Goal: Task Accomplishment & Management: Manage account settings

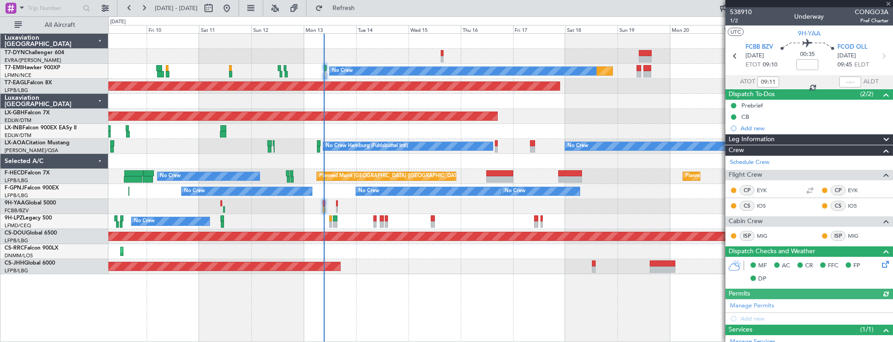
click at [347, 88] on div "Planned Maint No Crew Planned Maint [GEOGRAPHIC_DATA] (Al Maktoum Intl) Planned…" at bounding box center [500, 154] width 784 height 240
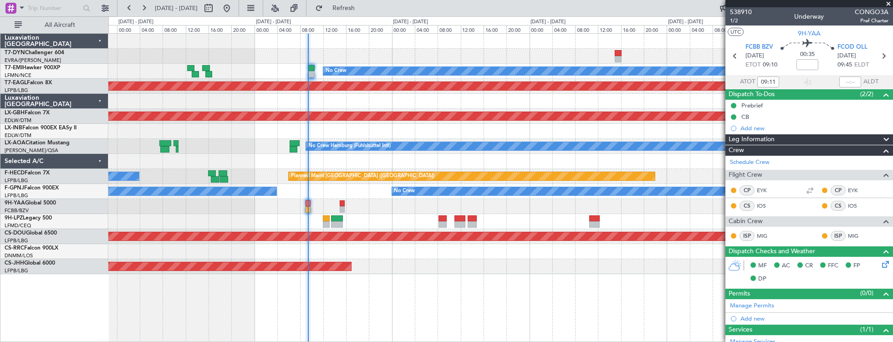
click at [542, 183] on div "Planned Maint No Crew Planned Maint [GEOGRAPHIC_DATA] (Al Maktoum Intl) Planned…" at bounding box center [500, 154] width 784 height 240
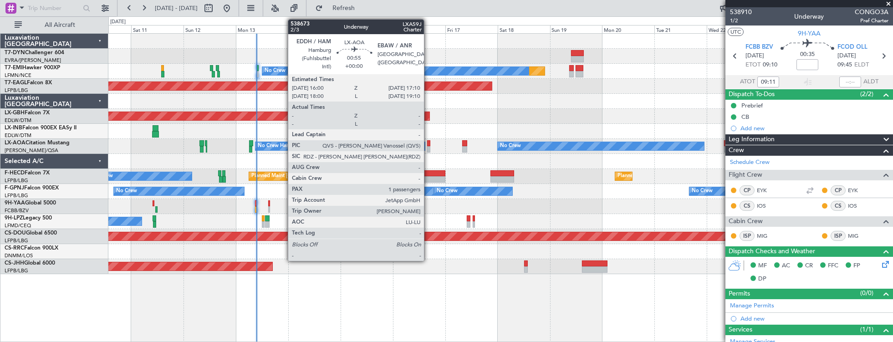
click at [428, 144] on div at bounding box center [428, 143] width 3 height 6
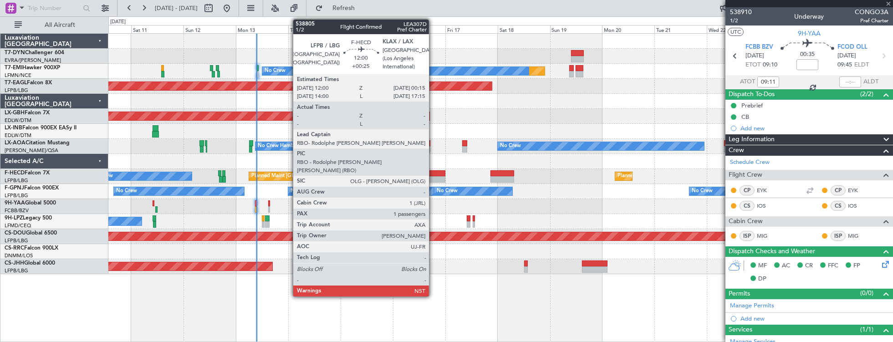
type input "1"
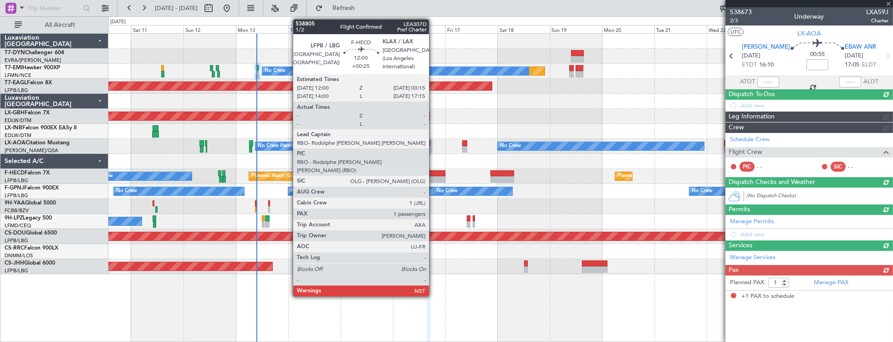
click at [433, 177] on div at bounding box center [431, 179] width 27 height 6
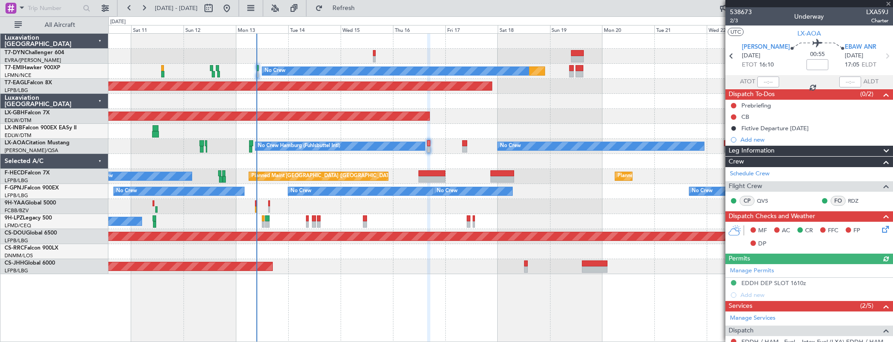
type input "+00:25"
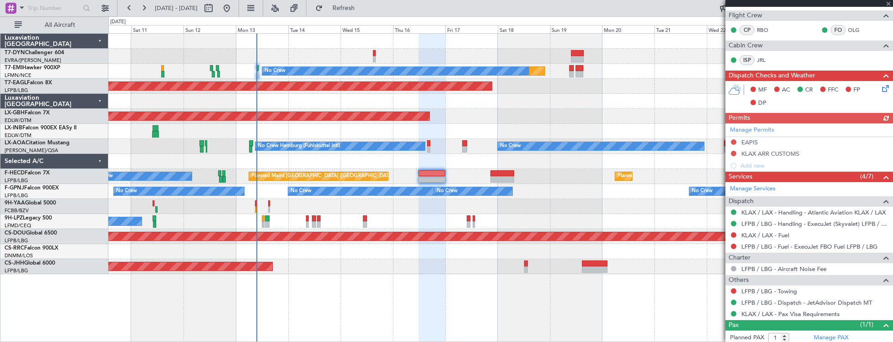
scroll to position [248, 0]
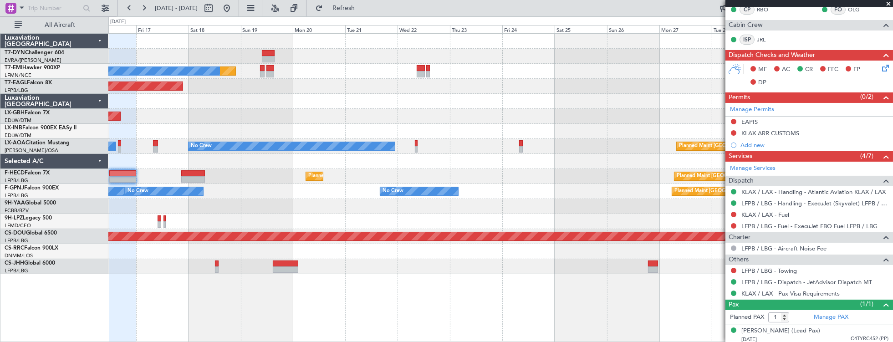
click at [263, 200] on div at bounding box center [500, 206] width 784 height 15
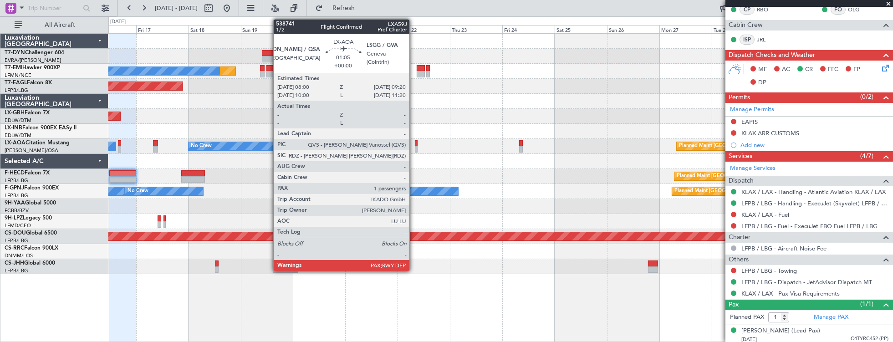
click at [415, 143] on div at bounding box center [416, 143] width 3 height 6
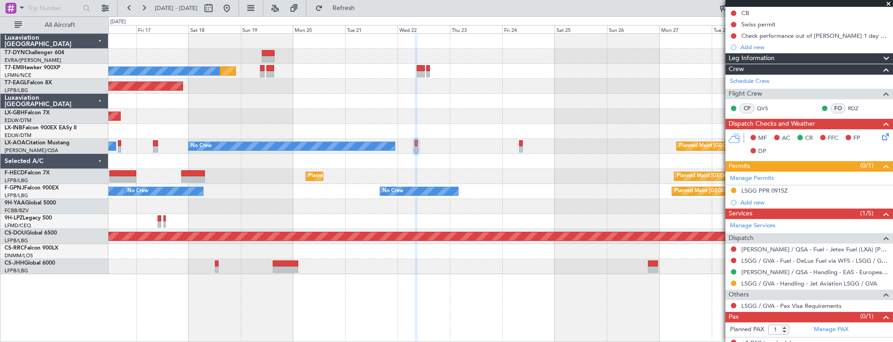
scroll to position [142, 0]
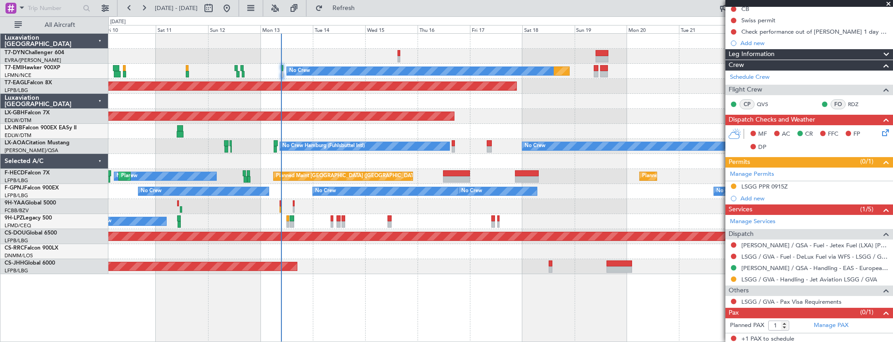
click at [638, 136] on div "Planned Maint No Crew Planned Maint [GEOGRAPHIC_DATA] (Al Maktoum Intl) Planned…" at bounding box center [500, 154] width 784 height 240
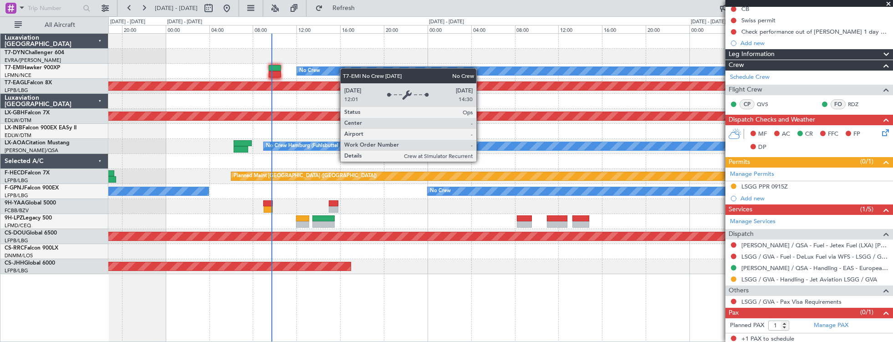
click at [445, 77] on div "Planned Maint No Crew Planned Maint [GEOGRAPHIC_DATA] (Al Maktoum Intl) Planned…" at bounding box center [500, 154] width 784 height 240
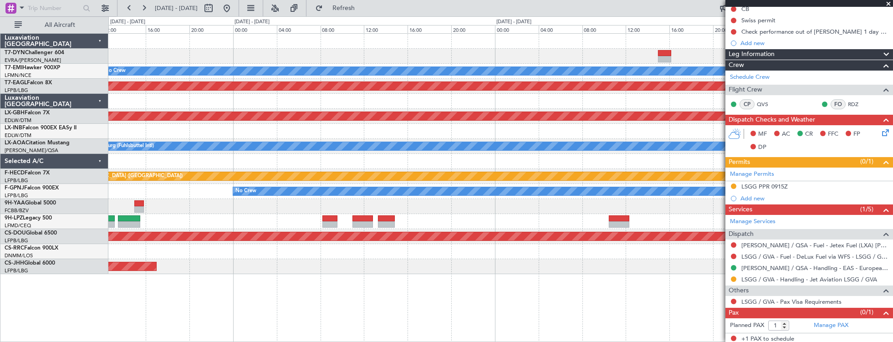
click at [154, 41] on div "Planned Maint No Crew Planned Maint [GEOGRAPHIC_DATA] (Al Maktoum Intl) Planned…" at bounding box center [500, 154] width 784 height 240
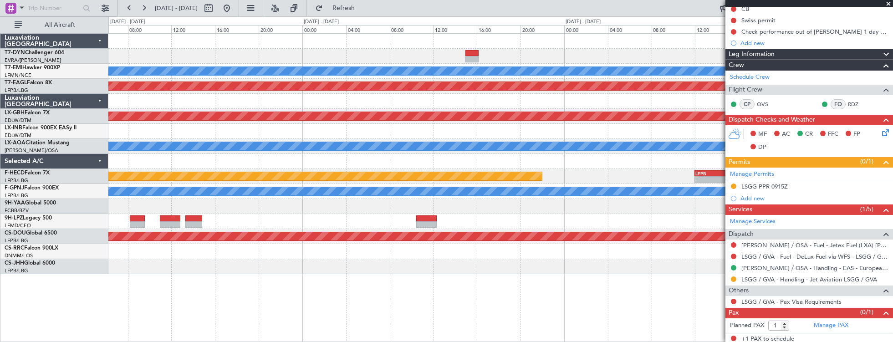
click at [216, 46] on div "Planned Maint No Crew Planned Maint [GEOGRAPHIC_DATA] (Al Maktoum Intl) Planned…" at bounding box center [500, 154] width 784 height 240
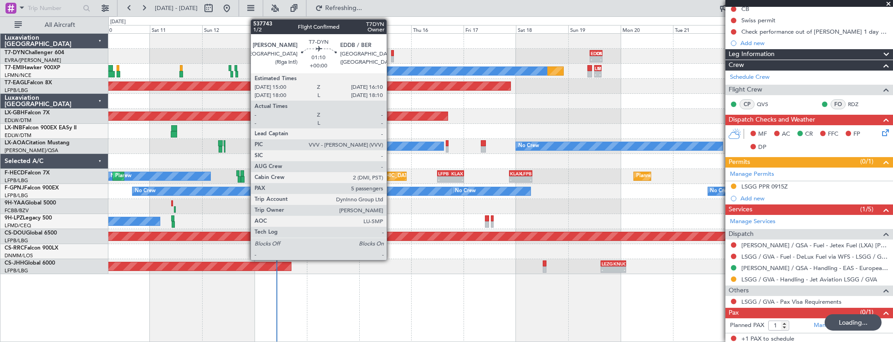
click at [391, 52] on div at bounding box center [392, 53] width 3 height 6
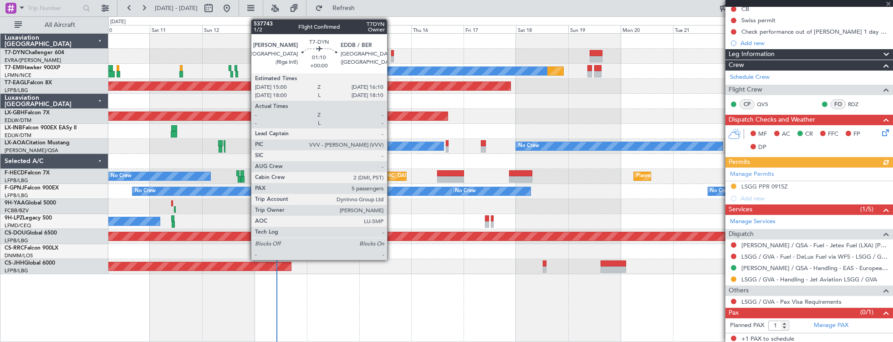
type input "5"
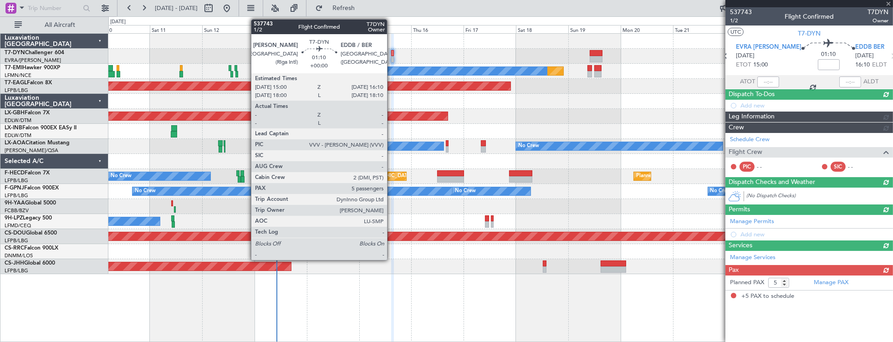
scroll to position [0, 0]
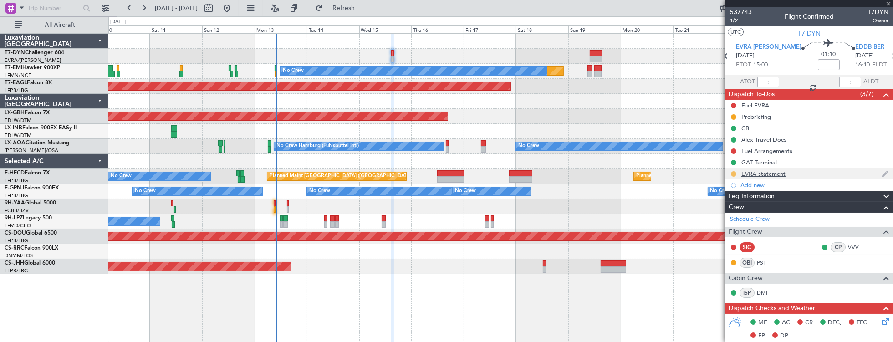
click at [733, 174] on button at bounding box center [733, 173] width 5 height 5
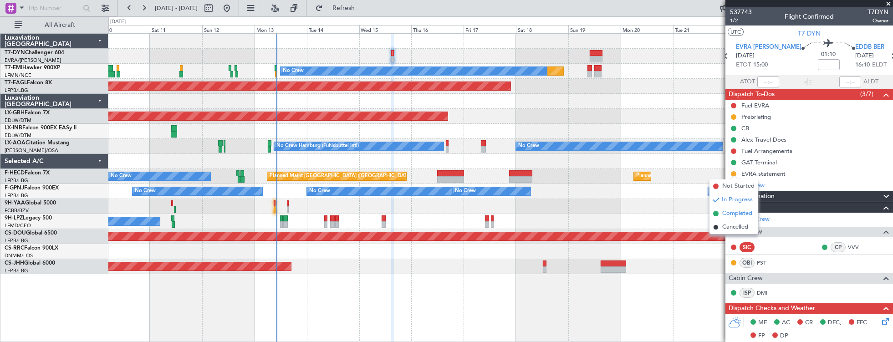
click at [740, 214] on span "Completed" at bounding box center [737, 213] width 30 height 9
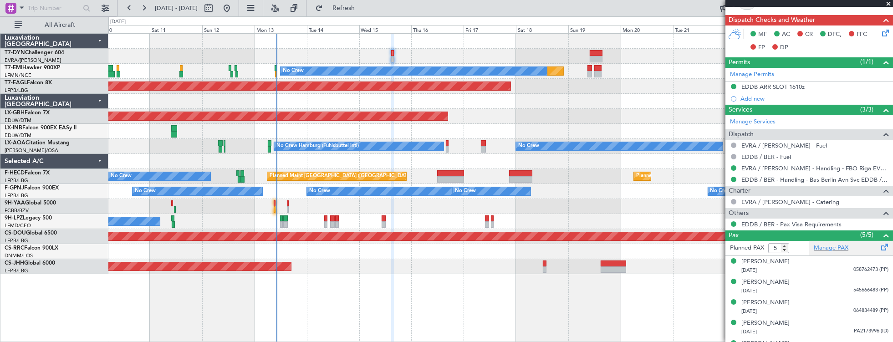
scroll to position [301, 0]
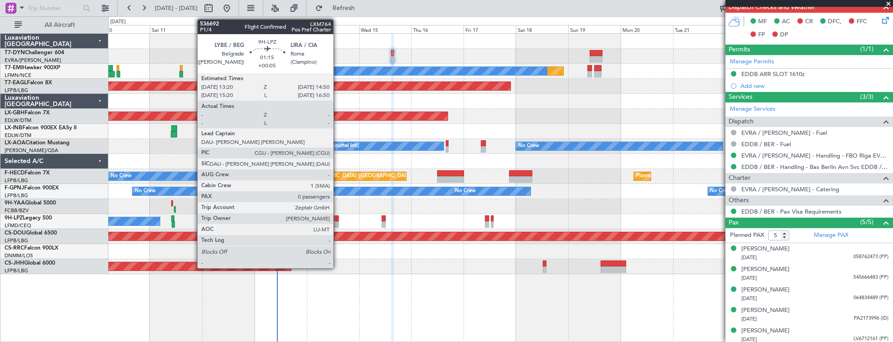
click at [338, 219] on div at bounding box center [337, 218] width 4 height 6
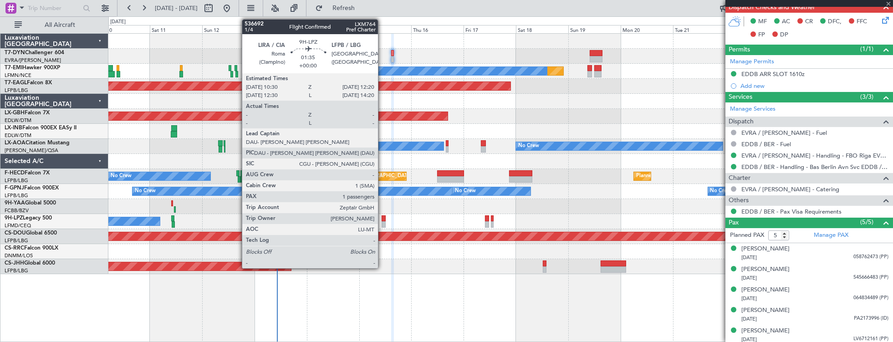
type input "+00:05"
type input "0"
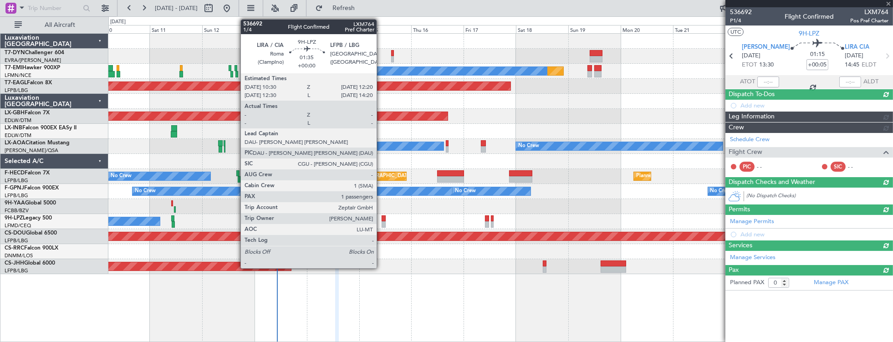
scroll to position [0, 0]
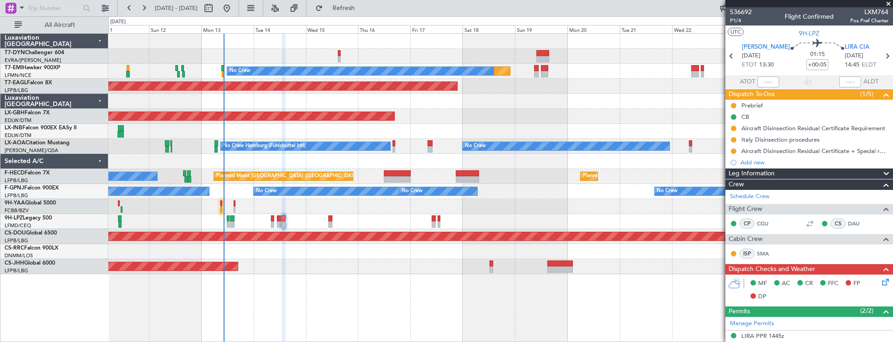
click at [408, 156] on div at bounding box center [500, 161] width 784 height 15
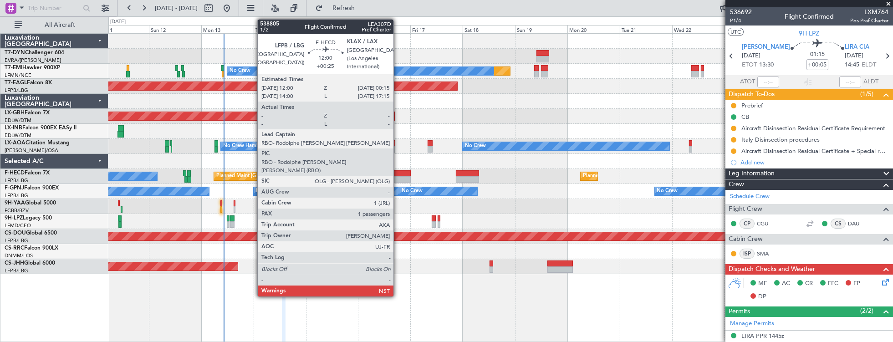
click at [398, 176] on div at bounding box center [397, 179] width 27 height 6
type input "+00:25"
type input "1"
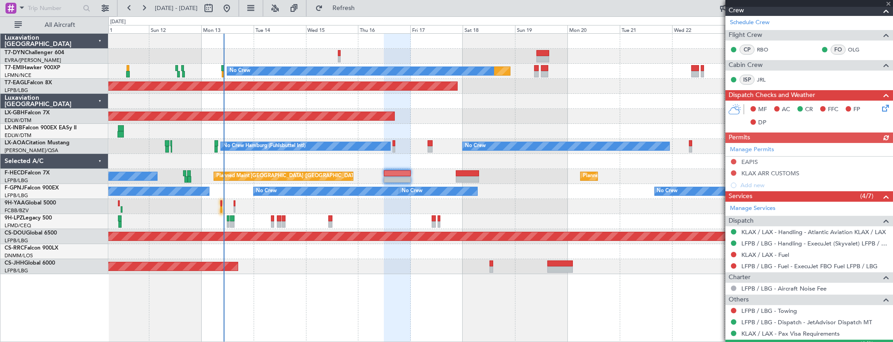
scroll to position [248, 0]
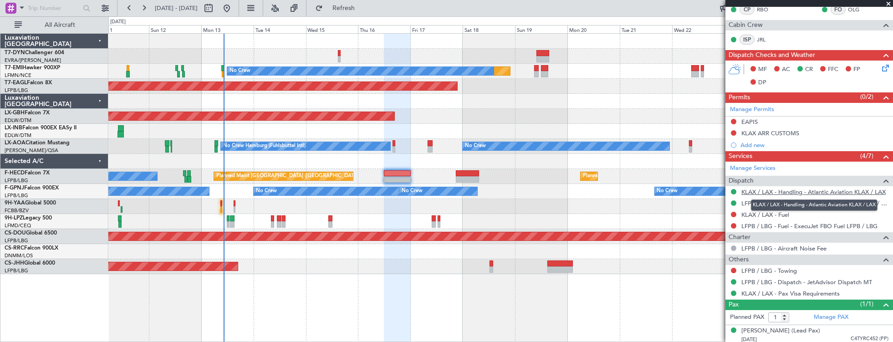
click at [813, 190] on link "KLAX / LAX - Handling - Atlantic Aviation KLAX / LAX" at bounding box center [813, 192] width 144 height 8
click at [820, 189] on link "KLAX / LAX - Handling - Atlantic Aviation KLAX / LAX" at bounding box center [813, 192] width 144 height 8
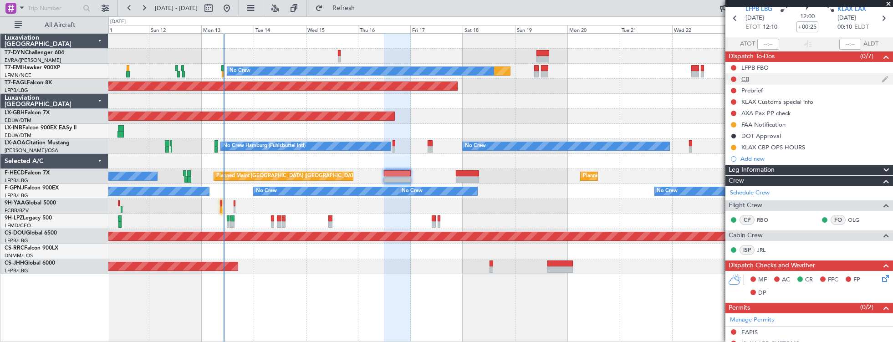
scroll to position [0, 0]
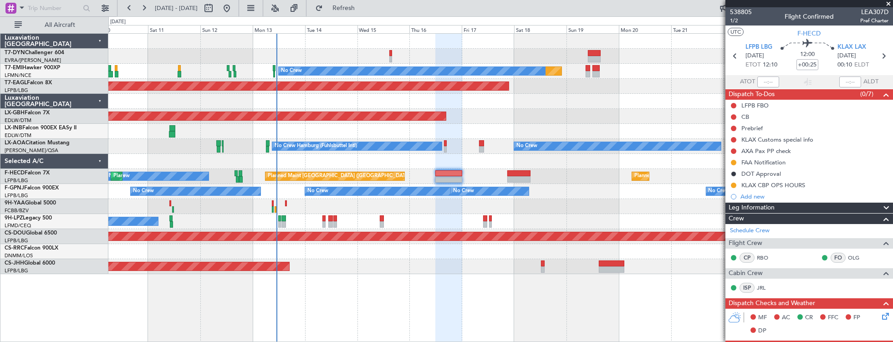
click at [233, 210] on div at bounding box center [500, 206] width 784 height 15
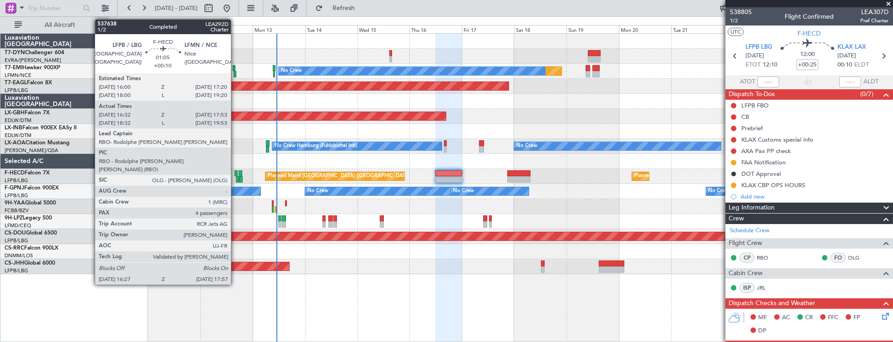
click at [235, 172] on div at bounding box center [235, 173] width 3 height 6
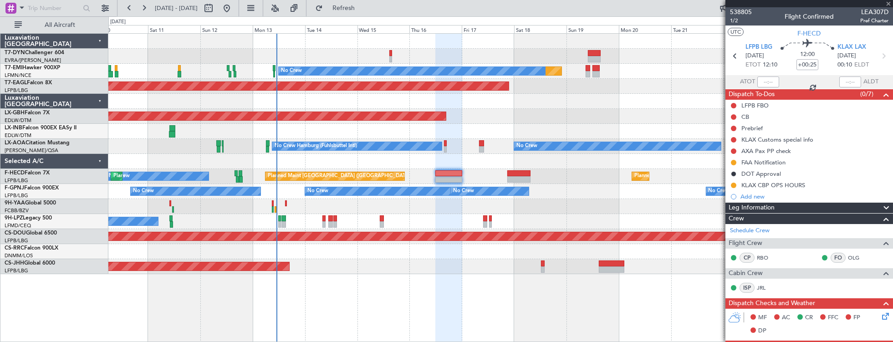
type input "+00:10"
type input "16:42"
type input "17:48"
type input "4"
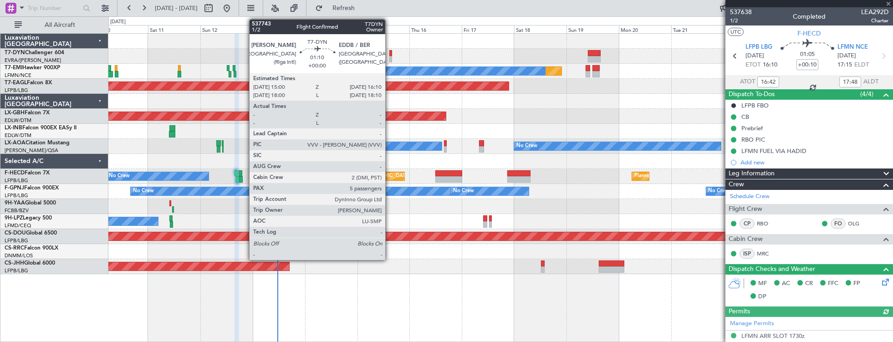
click at [390, 53] on div at bounding box center [390, 53] width 3 height 6
type input "5"
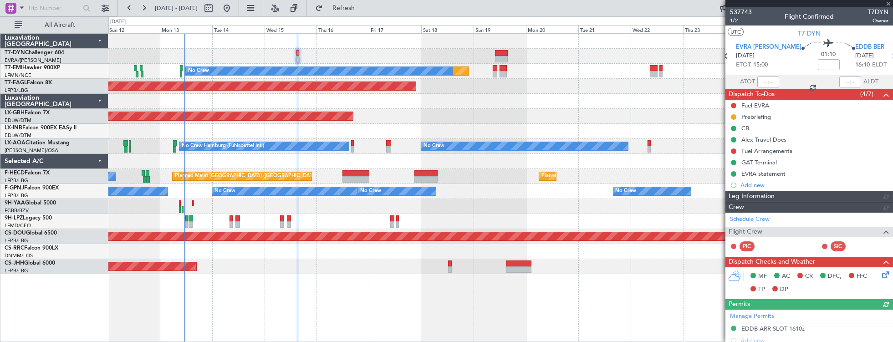
click at [268, 49] on div at bounding box center [500, 56] width 784 height 15
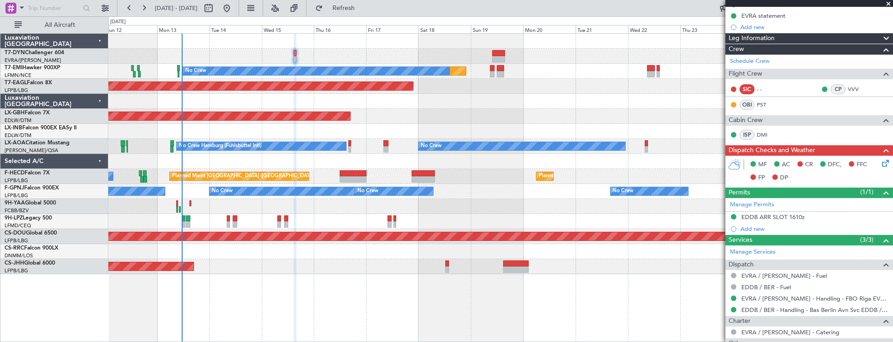
scroll to position [93, 0]
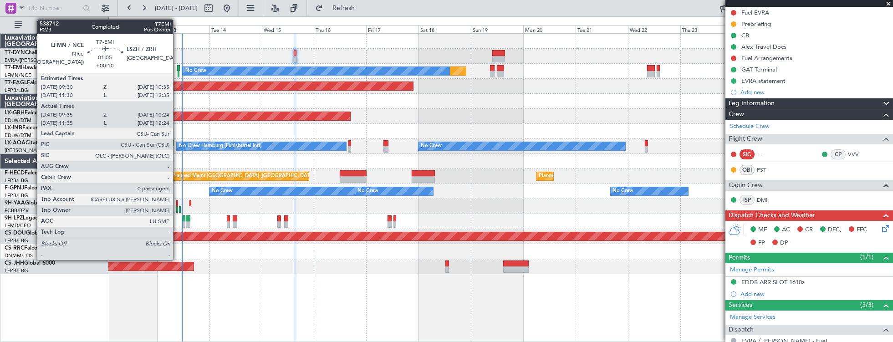
click at [178, 67] on div at bounding box center [178, 68] width 3 height 6
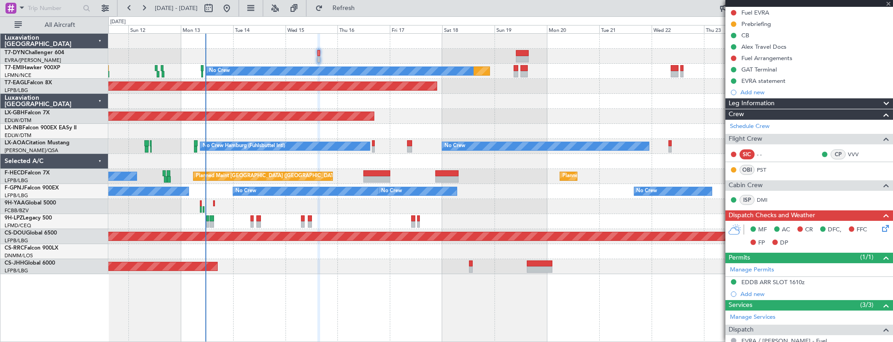
click at [261, 45] on div "Planned Maint No Crew Planned Maint [GEOGRAPHIC_DATA] (Al Maktoum Intl) Planned…" at bounding box center [500, 154] width 784 height 240
type input "+00:10"
type input "09:35"
type input "10:24"
type input "0"
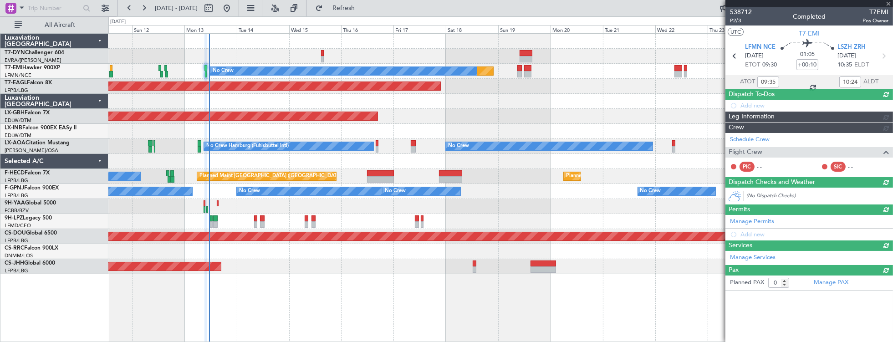
scroll to position [0, 0]
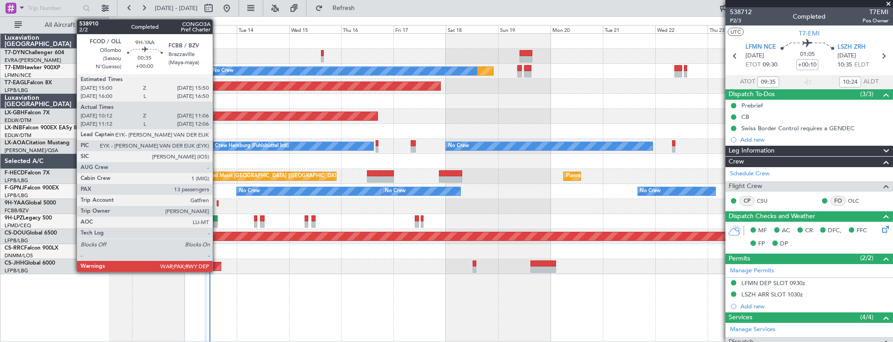
click at [217, 202] on div at bounding box center [218, 203] width 2 height 6
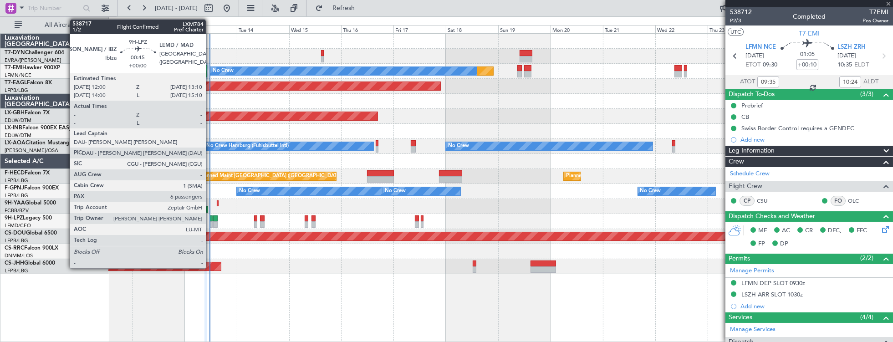
type input "10:22"
type input "11:01"
type input "13"
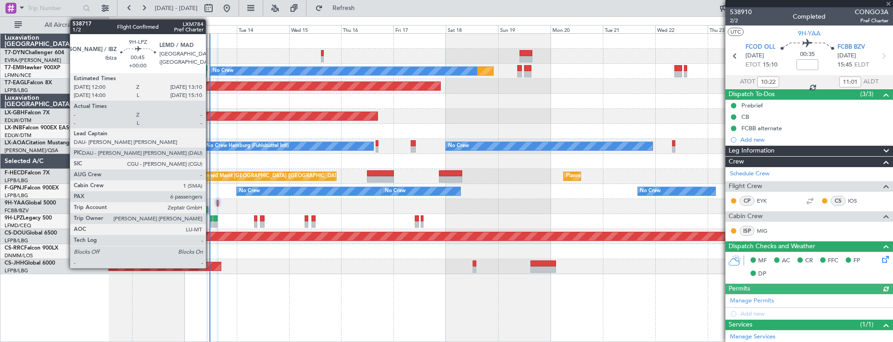
type input "6"
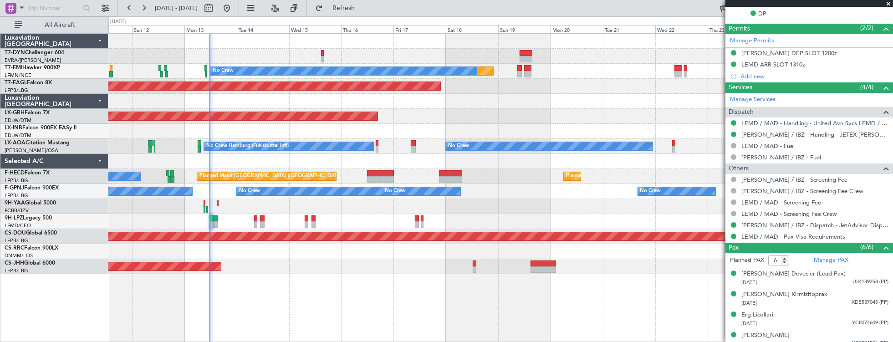
scroll to position [306, 0]
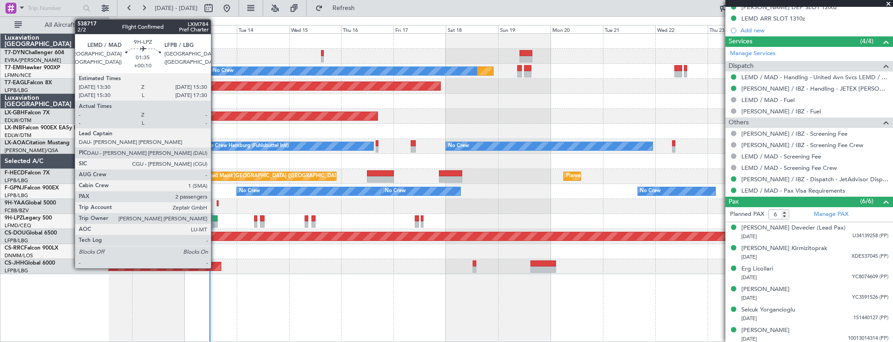
click at [215, 219] on div at bounding box center [215, 218] width 5 height 6
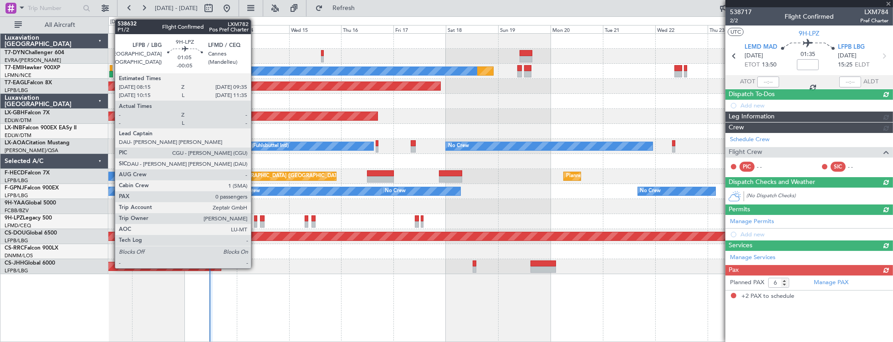
type input "+00:10"
type input "2"
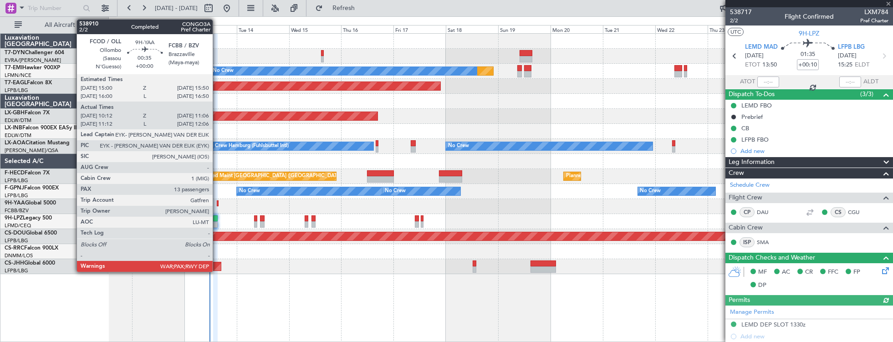
click at [217, 204] on div at bounding box center [218, 203] width 2 height 6
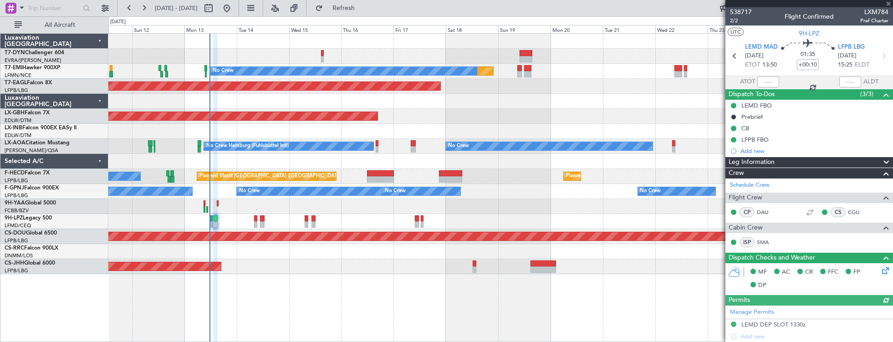
type input "10:22"
type input "11:01"
type input "13"
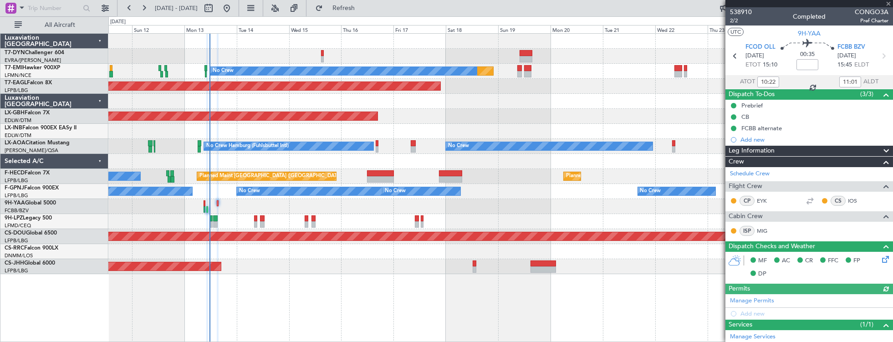
scroll to position [126, 0]
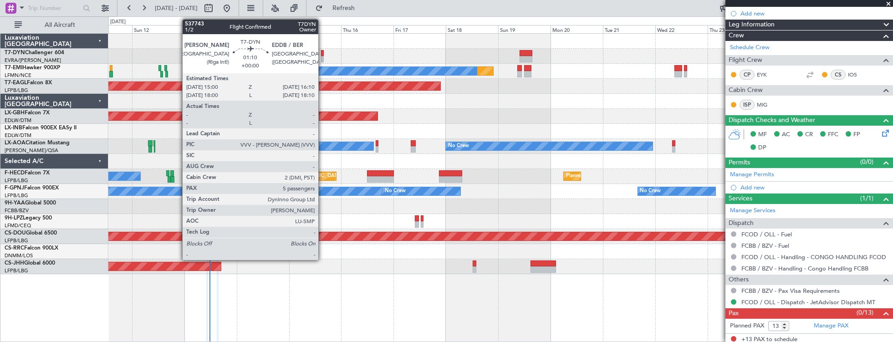
click at [323, 52] on div at bounding box center [322, 53] width 3 height 6
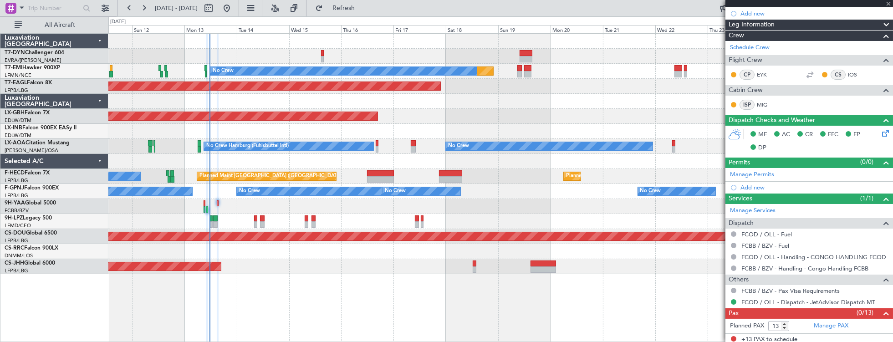
type input "5"
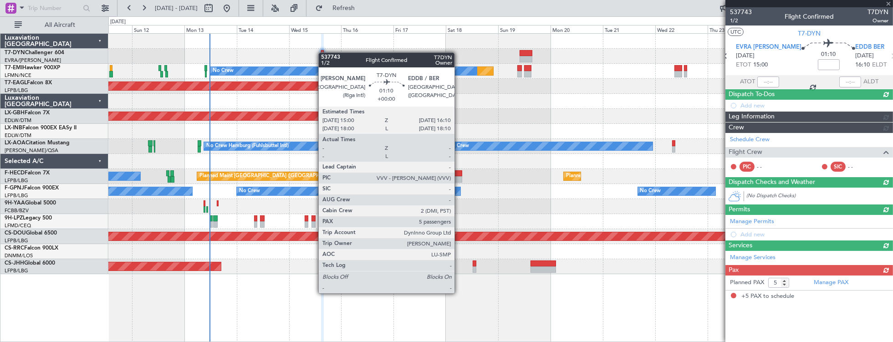
scroll to position [0, 0]
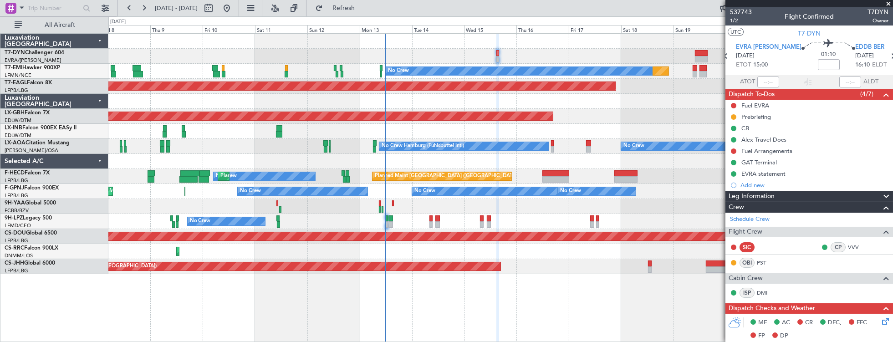
click at [350, 124] on div "Planned Maint No Crew Planned Maint [GEOGRAPHIC_DATA] (Al Maktoum Intl) Planned…" at bounding box center [500, 154] width 784 height 240
click at [278, 204] on div at bounding box center [500, 206] width 784 height 15
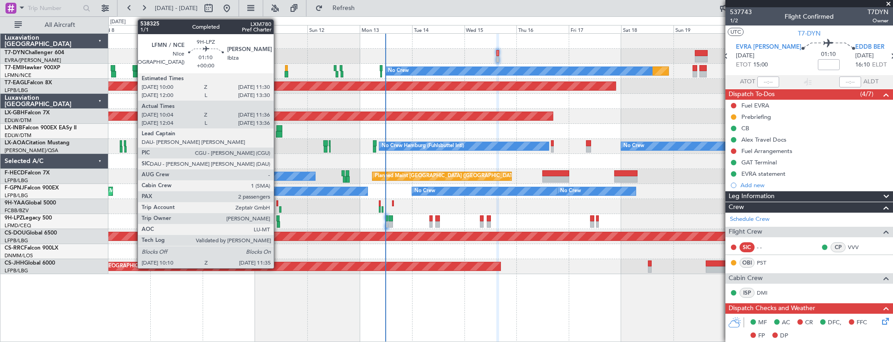
click at [278, 218] on div at bounding box center [278, 218] width 4 height 6
type input "10:19"
type input "11:31"
type input "2"
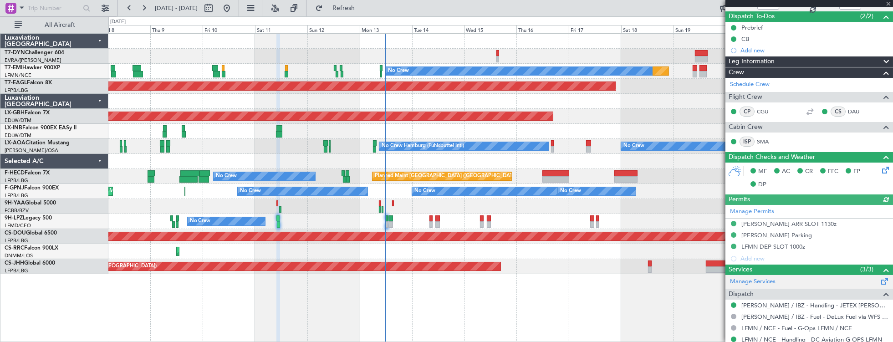
scroll to position [212, 0]
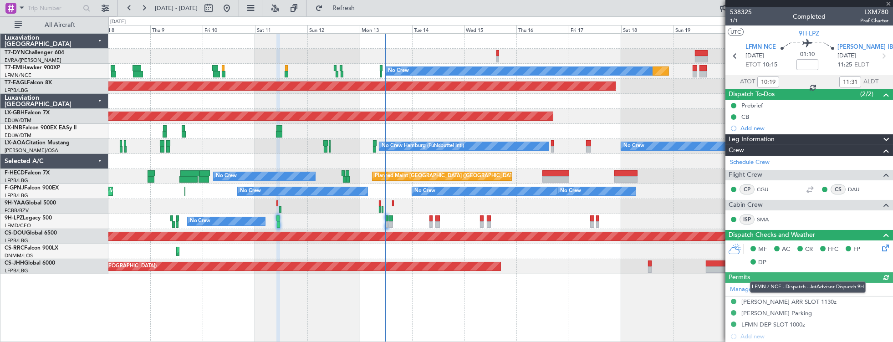
scroll to position [212, 0]
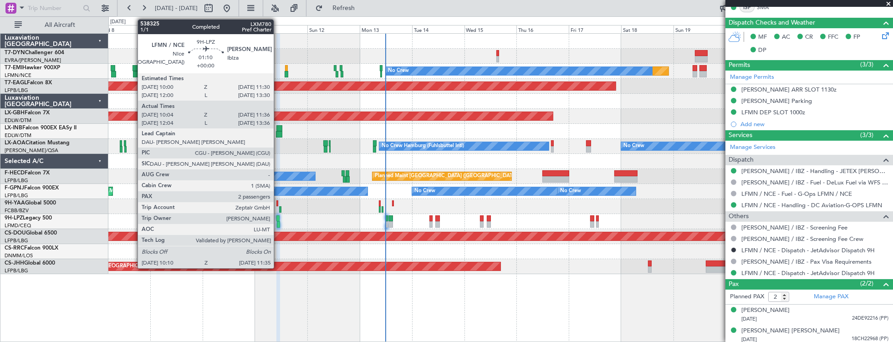
click at [278, 219] on div at bounding box center [278, 218] width 4 height 6
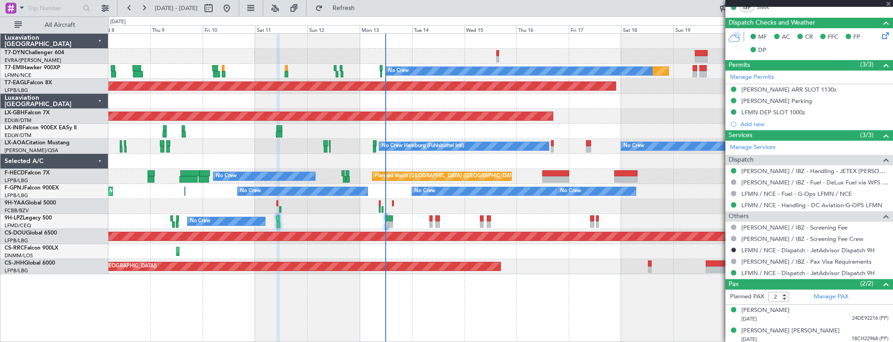
scroll to position [0, 0]
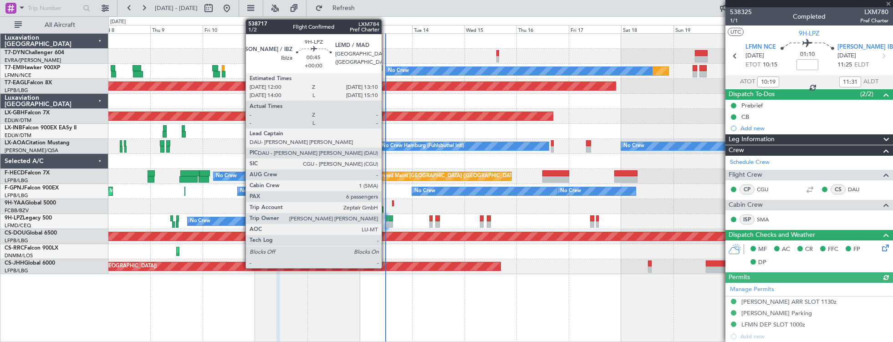
click at [386, 221] on div at bounding box center [386, 224] width 3 height 6
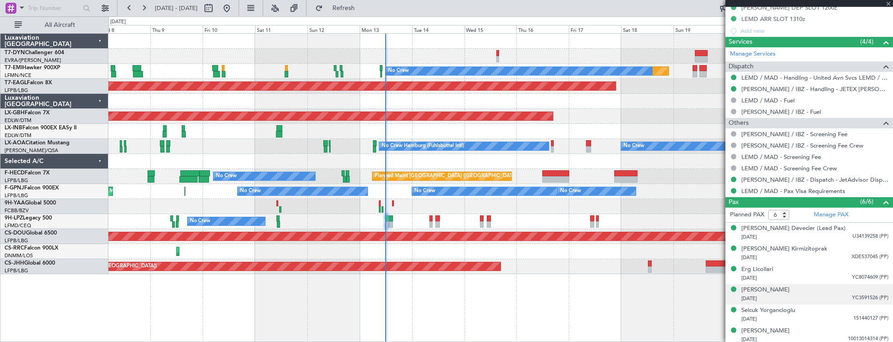
scroll to position [306, 0]
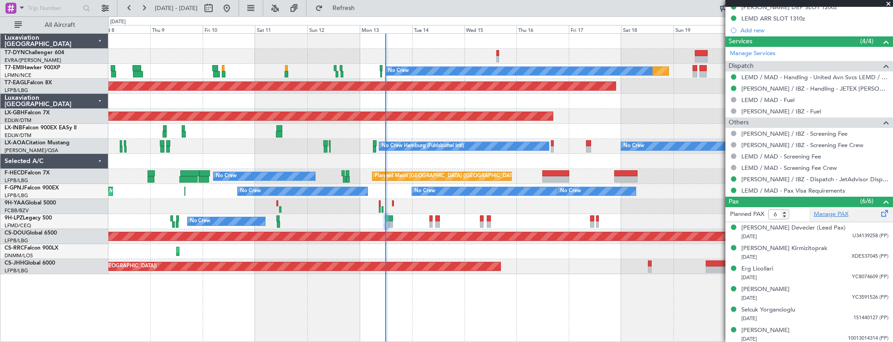
click at [822, 213] on link "Manage PAX" at bounding box center [831, 214] width 35 height 9
click at [770, 330] on div "[PERSON_NAME]" at bounding box center [765, 330] width 48 height 9
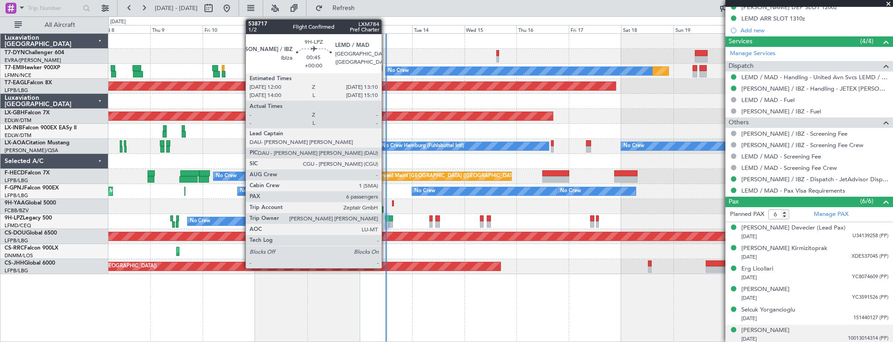
click at [386, 219] on div at bounding box center [386, 218] width 3 height 6
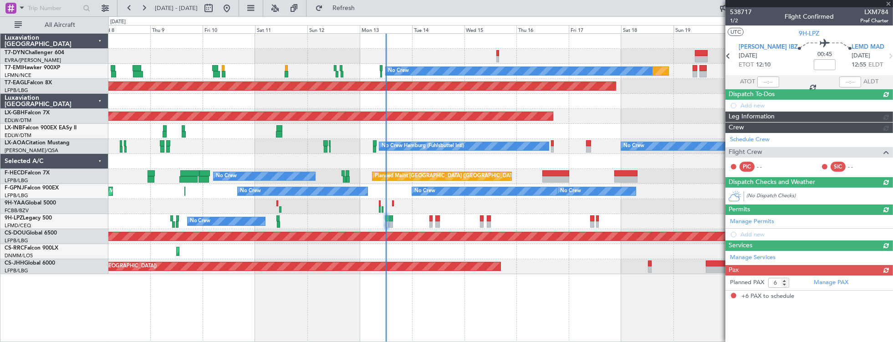
scroll to position [0, 0]
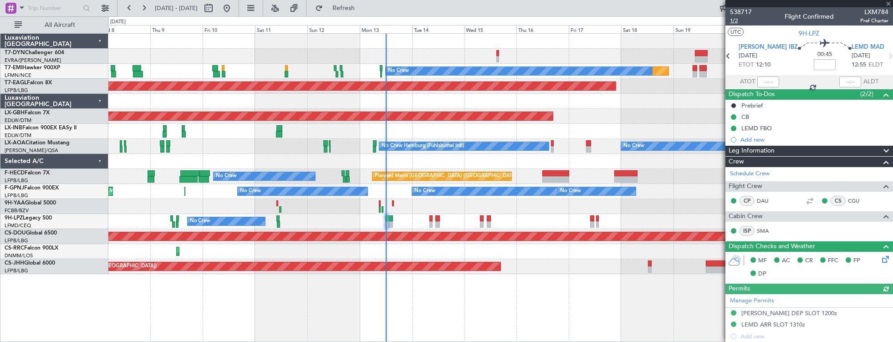
click at [737, 22] on span "1/2" at bounding box center [741, 21] width 22 height 8
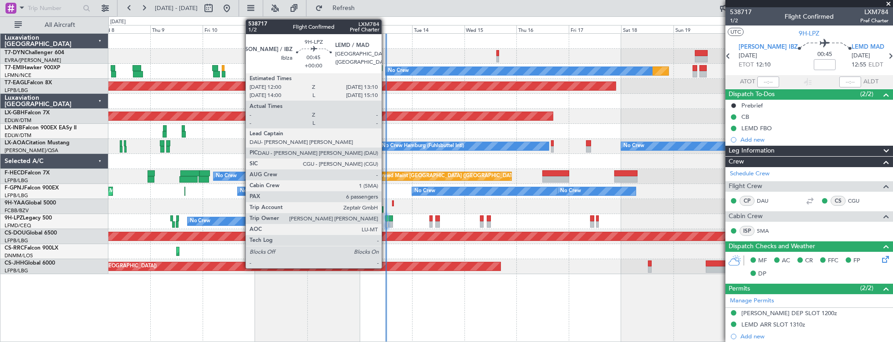
click at [386, 219] on div at bounding box center [386, 218] width 3 height 6
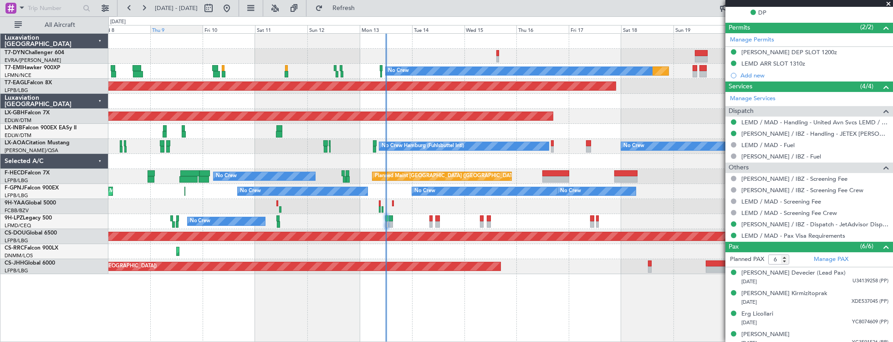
scroll to position [250, 0]
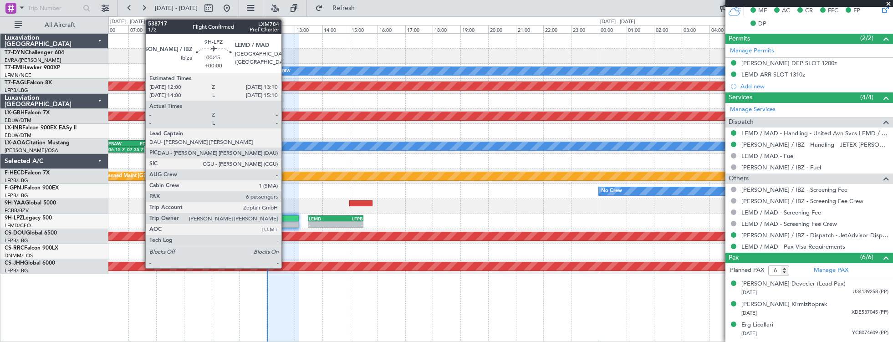
click at [286, 217] on div at bounding box center [282, 218] width 32 height 6
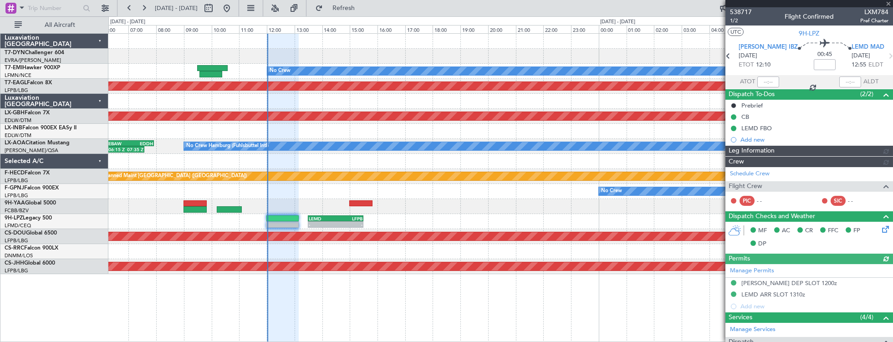
scroll to position [156, 0]
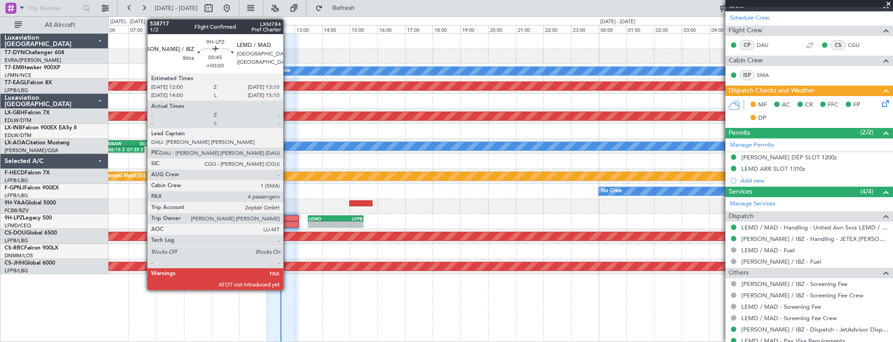
click at [288, 216] on div at bounding box center [282, 218] width 32 height 6
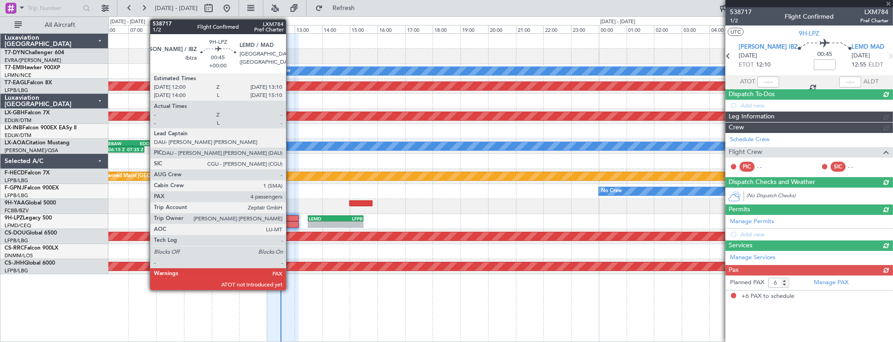
scroll to position [0, 0]
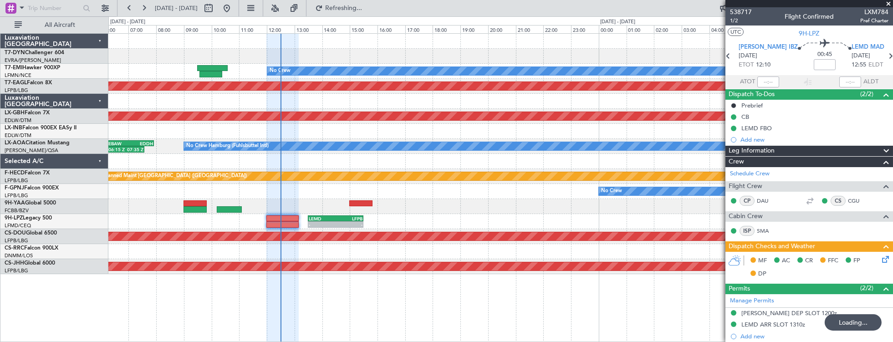
type input "5"
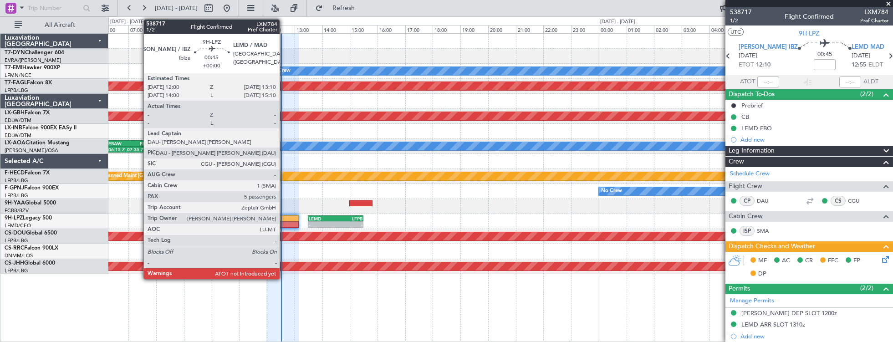
click at [284, 219] on div at bounding box center [282, 218] width 32 height 6
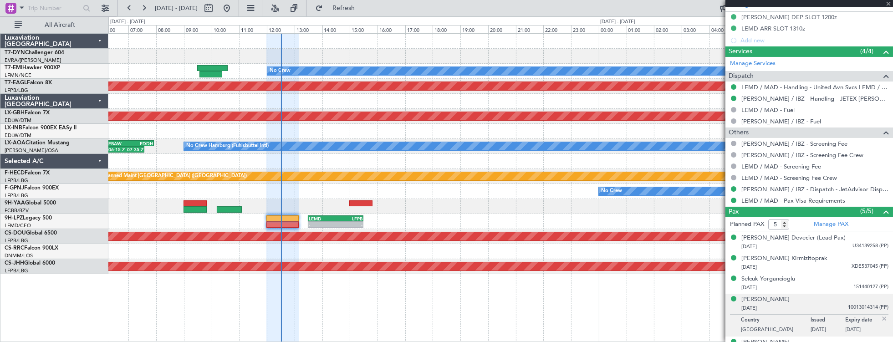
scroll to position [307, 0]
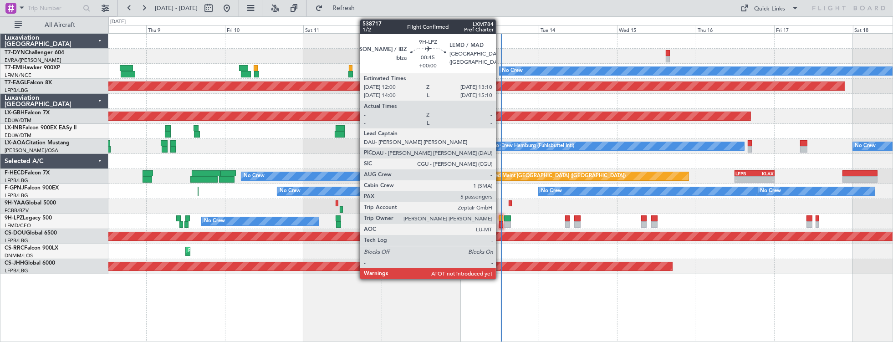
click at [500, 219] on div at bounding box center [501, 218] width 4 height 6
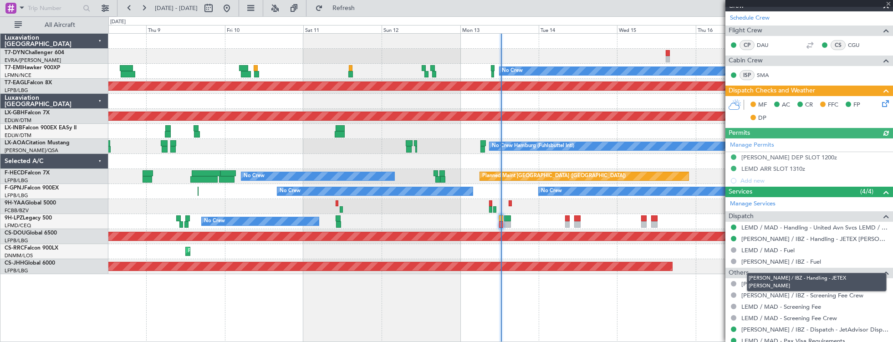
scroll to position [285, 0]
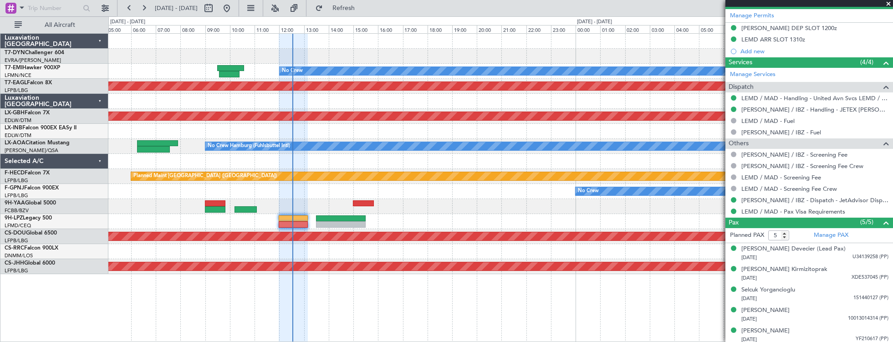
click at [472, 219] on div "Planned Maint No Crew Planned Maint Dubai (Al Maktoum Intl) Planned Maint Nurnb…" at bounding box center [500, 154] width 784 height 240
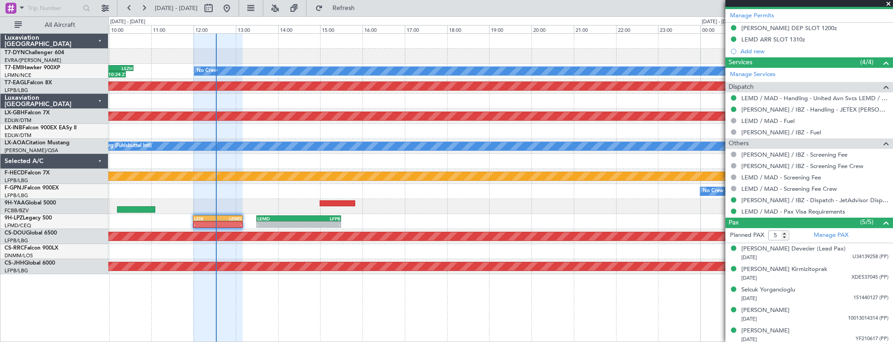
click at [357, 202] on div at bounding box center [500, 206] width 784 height 15
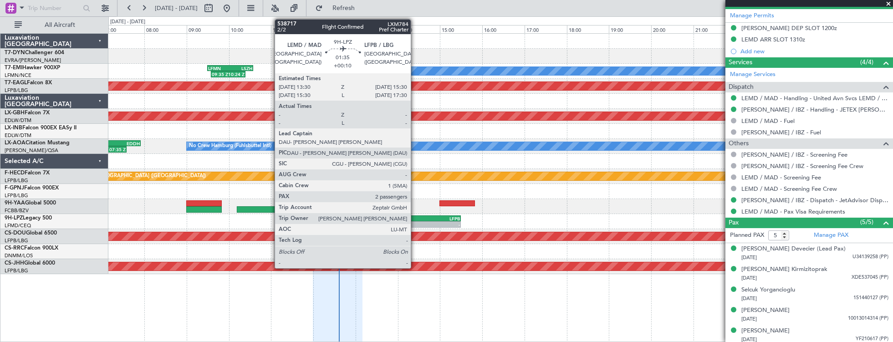
click at [415, 217] on div "LEMD" at bounding box center [397, 218] width 41 height 5
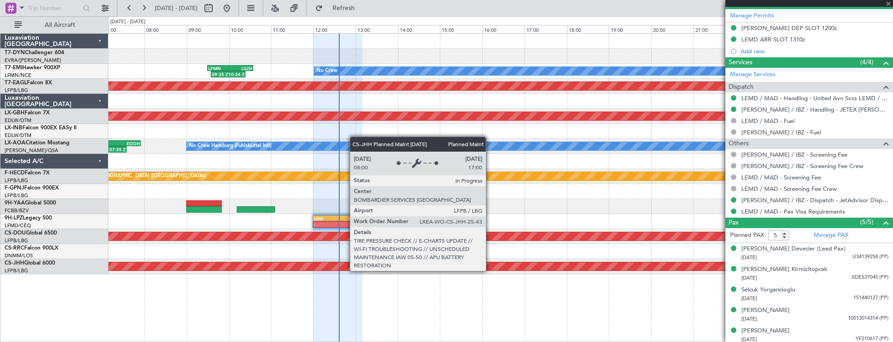
type input "+00:10"
type input "2"
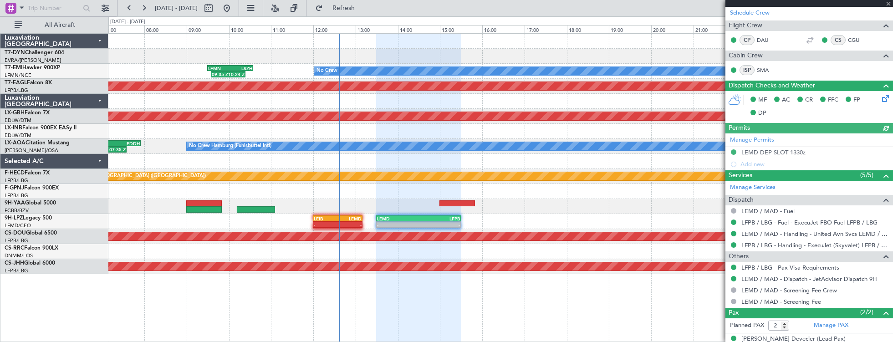
scroll to position [201, 0]
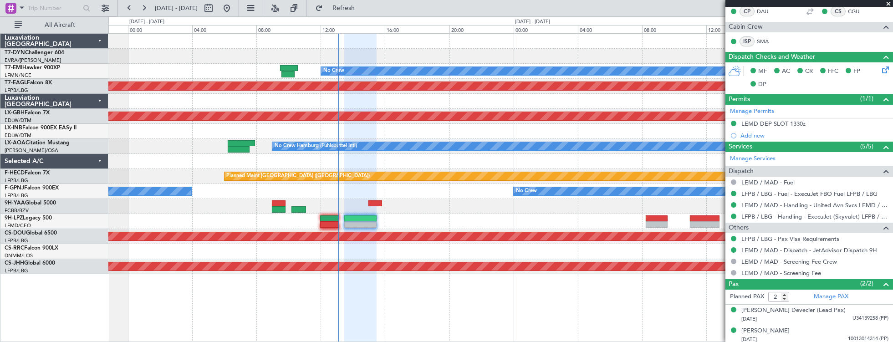
click at [432, 204] on div at bounding box center [500, 206] width 784 height 15
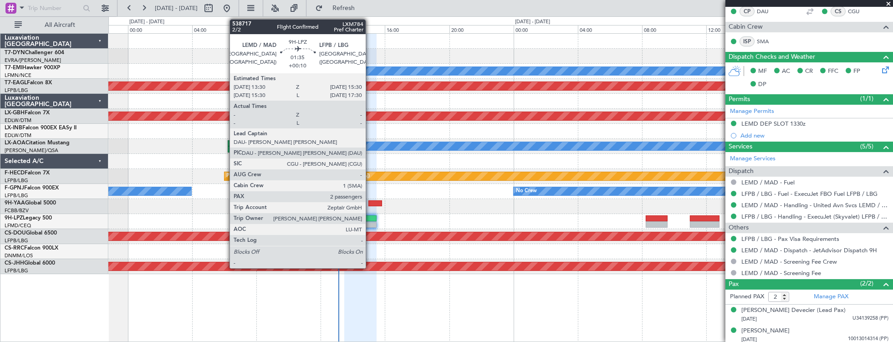
click at [370, 220] on div at bounding box center [360, 218] width 32 height 6
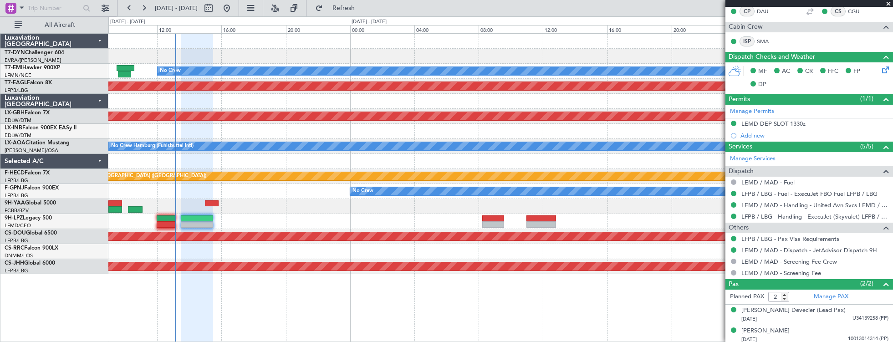
click at [291, 202] on div at bounding box center [500, 206] width 784 height 15
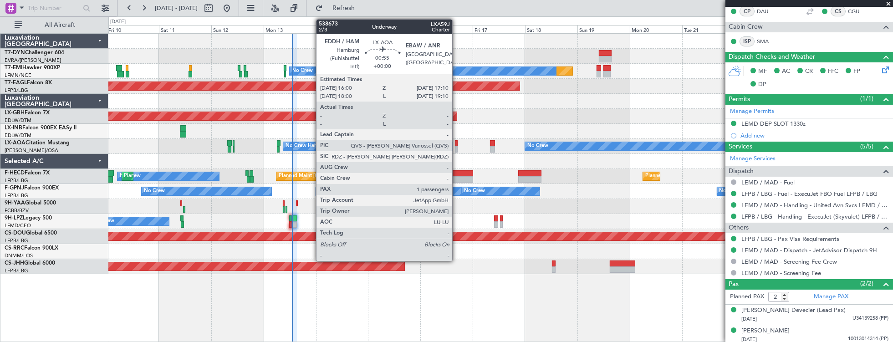
click at [457, 141] on div at bounding box center [456, 143] width 3 height 6
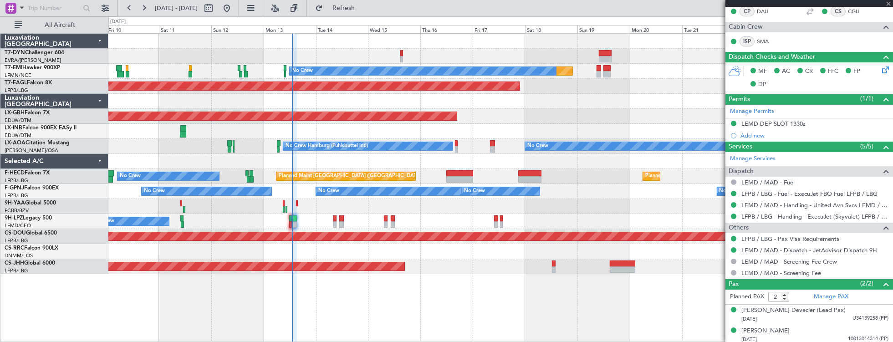
type input "1"
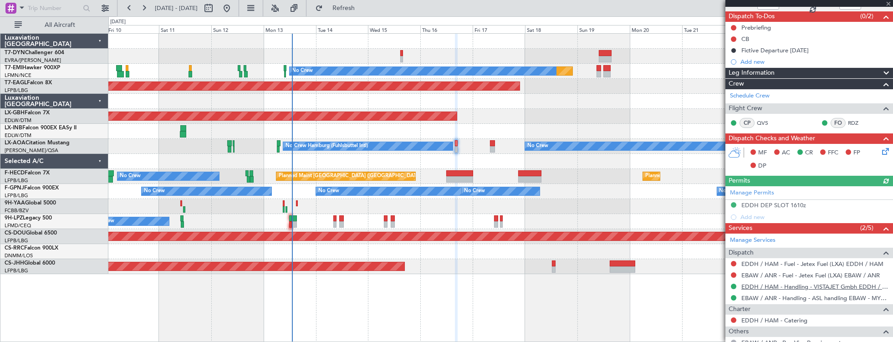
scroll to position [127, 0]
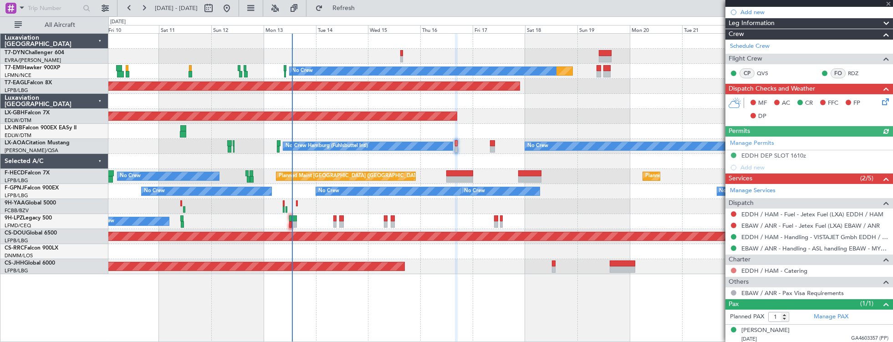
click at [732, 269] on button at bounding box center [733, 270] width 5 height 5
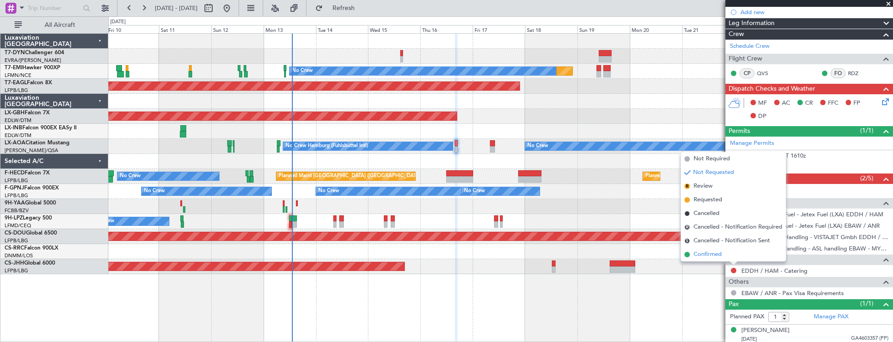
click at [732, 254] on li "Confirmed" at bounding box center [733, 255] width 105 height 14
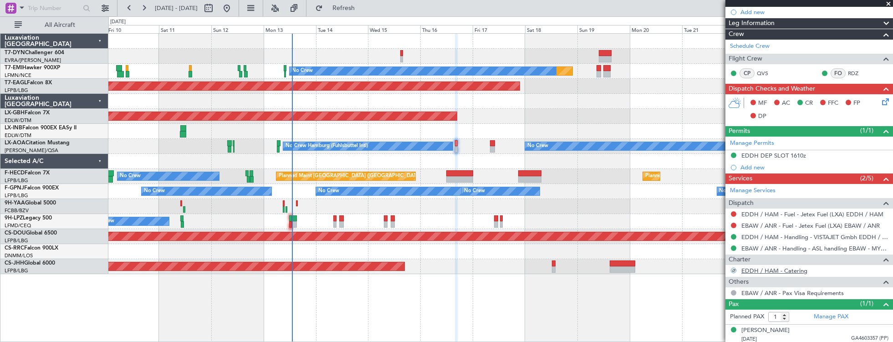
click at [780, 267] on link "EDDH / HAM - Catering" at bounding box center [774, 271] width 66 height 8
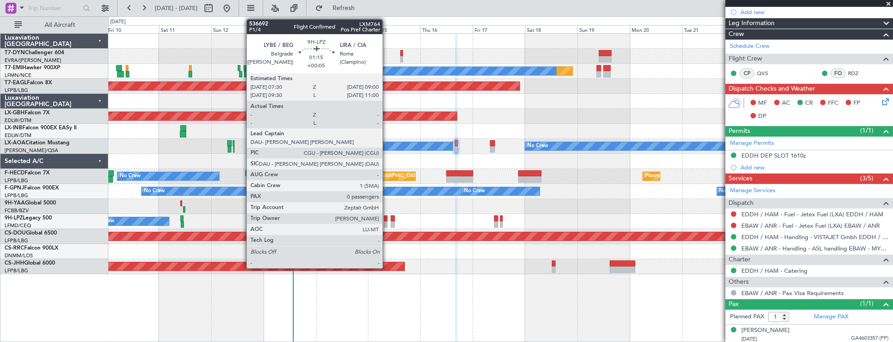
click at [387, 218] on div at bounding box center [386, 218] width 4 height 6
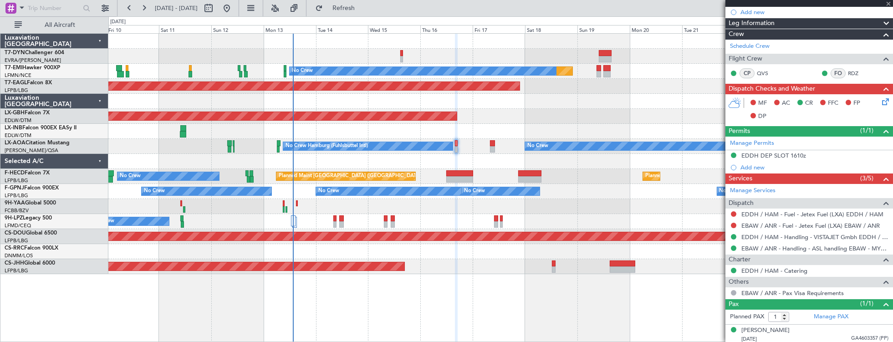
type input "+00:05"
type input "0"
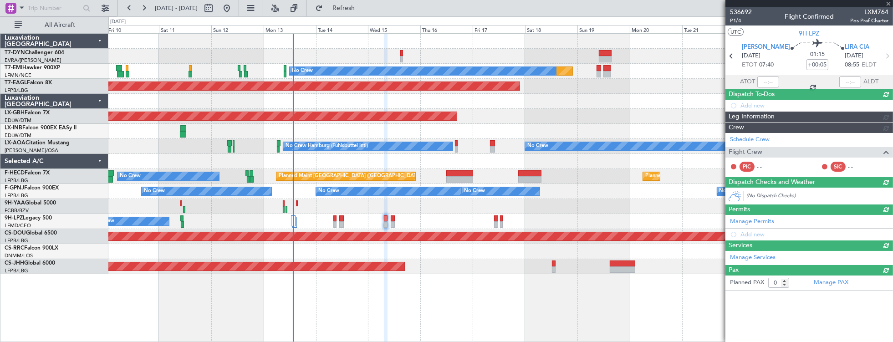
scroll to position [0, 0]
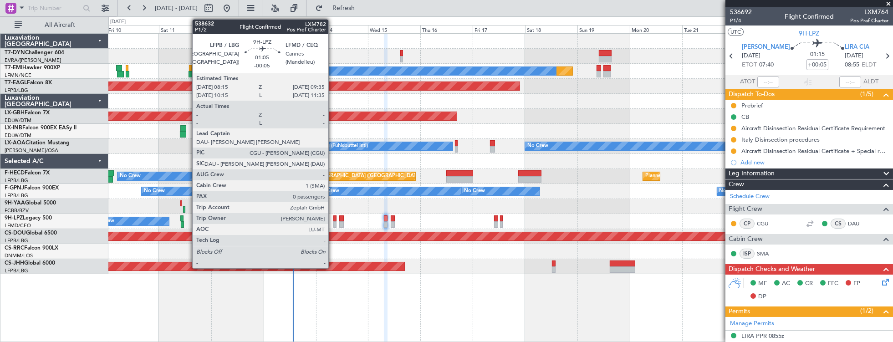
click at [333, 221] on div at bounding box center [334, 224] width 3 height 6
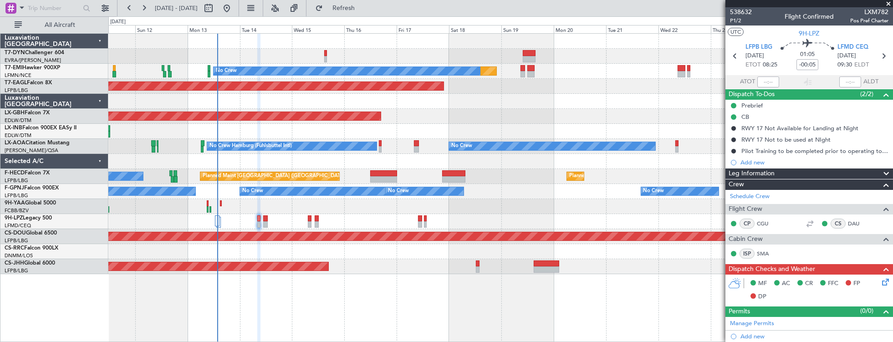
click at [236, 217] on div "No Crew Unplanned Maint Nice (Côte d'Azur Airport)" at bounding box center [500, 221] width 784 height 15
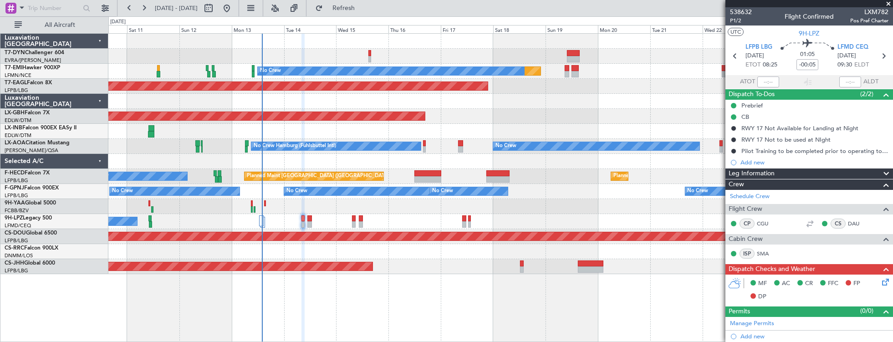
click at [287, 203] on div at bounding box center [500, 206] width 784 height 15
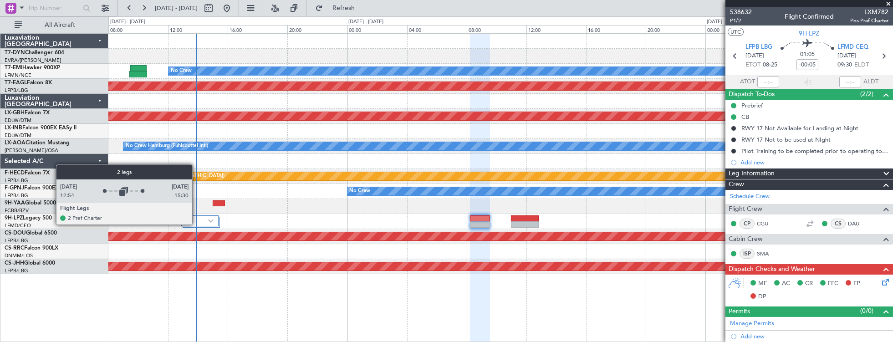
click at [197, 224] on div at bounding box center [200, 220] width 38 height 11
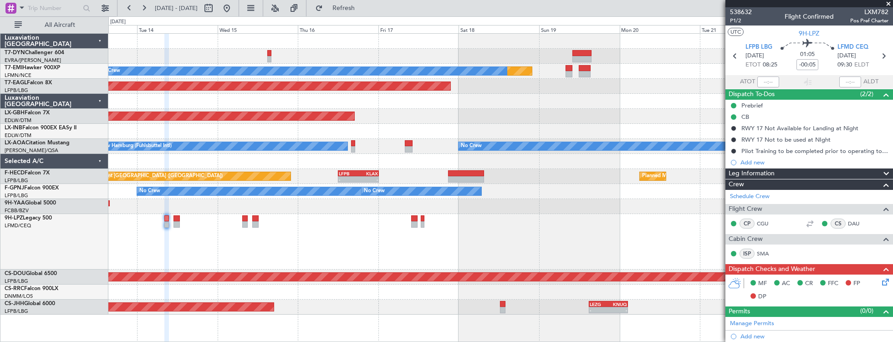
click at [376, 161] on div at bounding box center [500, 161] width 784 height 15
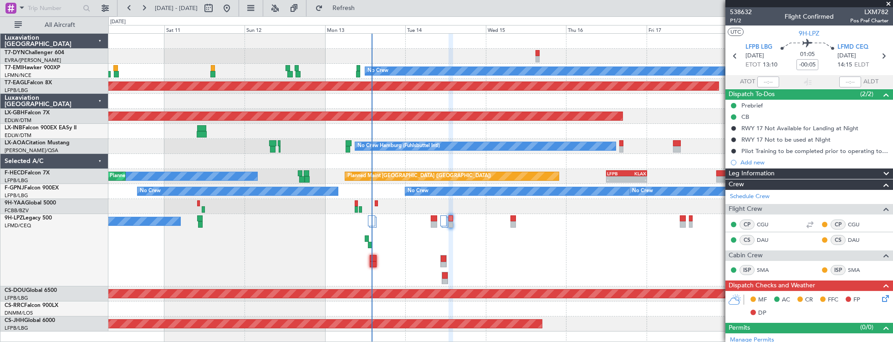
click at [700, 229] on div "No Crew Unplanned Maint Nice (Côte d'Azur Airport)" at bounding box center [500, 250] width 784 height 72
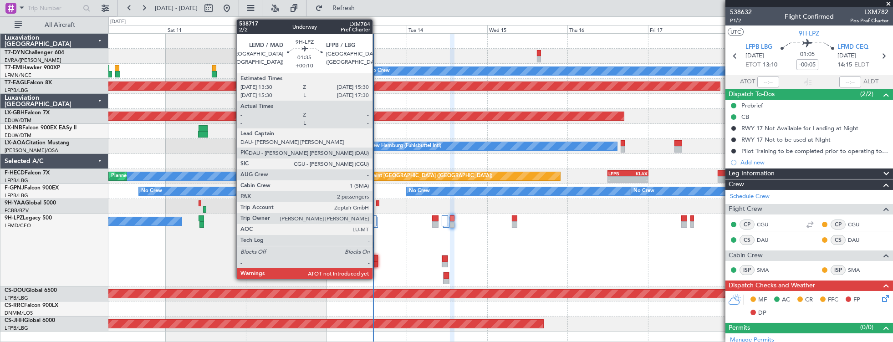
click at [377, 259] on div at bounding box center [374, 258] width 7 height 6
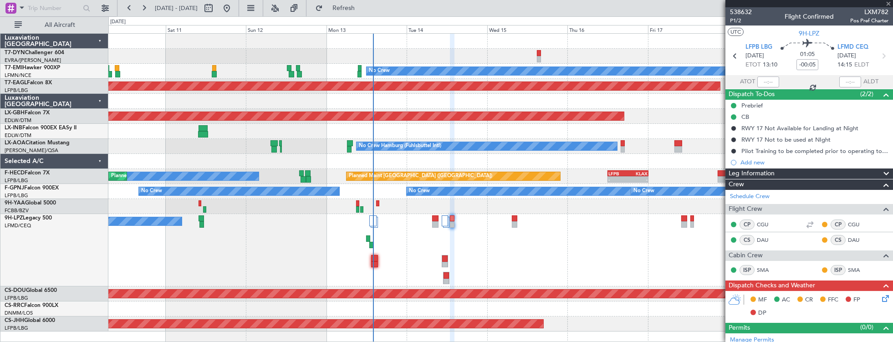
type input "+00:10"
type input "2"
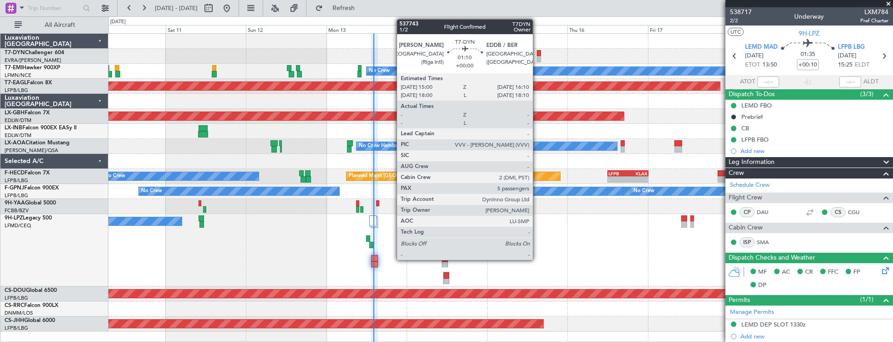
click at [537, 52] on div at bounding box center [539, 53] width 4 height 6
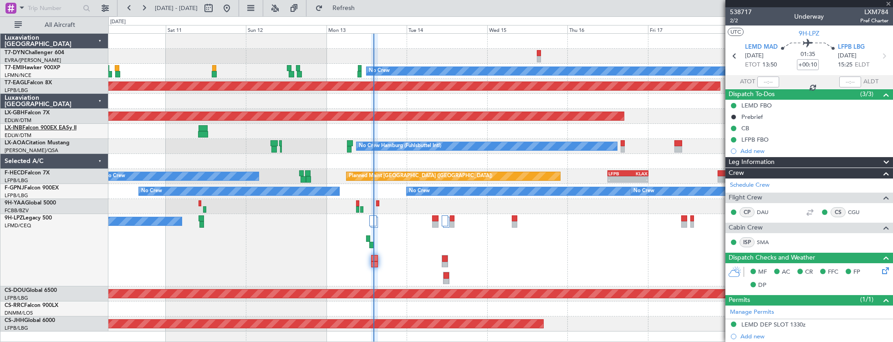
type input "5"
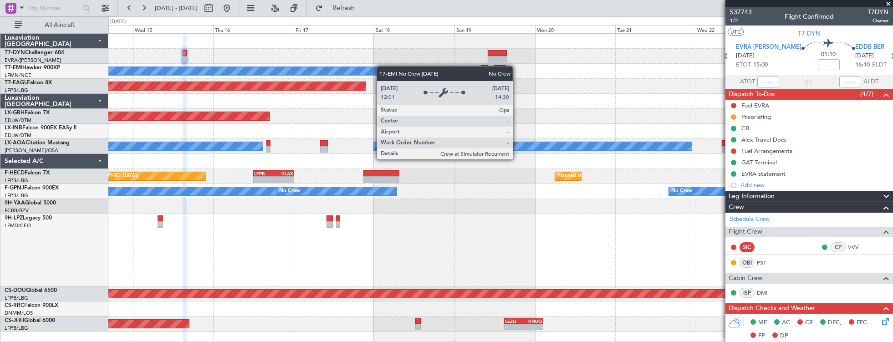
click at [281, 70] on div "Planned Maint No Crew Planned Maint Dubai (Al Maktoum Intl) Planned Maint Nurnb…" at bounding box center [500, 183] width 784 height 298
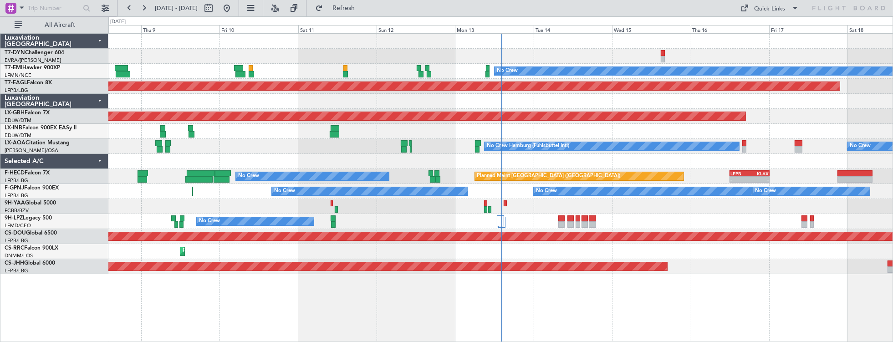
click at [521, 224] on div "No Crew [GEOGRAPHIC_DATA] ([GEOGRAPHIC_DATA])" at bounding box center [500, 221] width 784 height 15
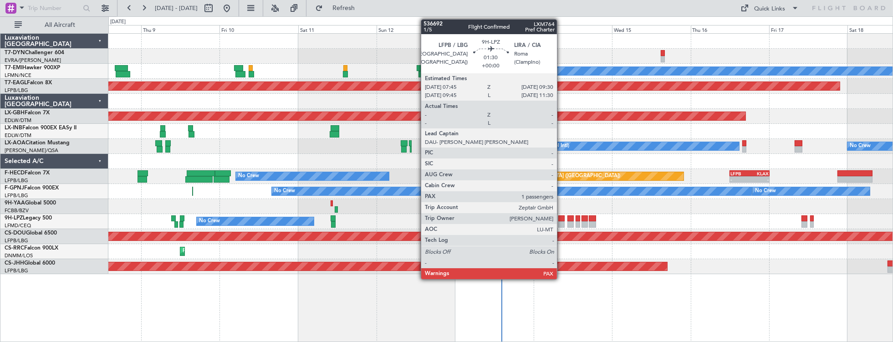
click at [561, 218] on div at bounding box center [561, 218] width 6 height 6
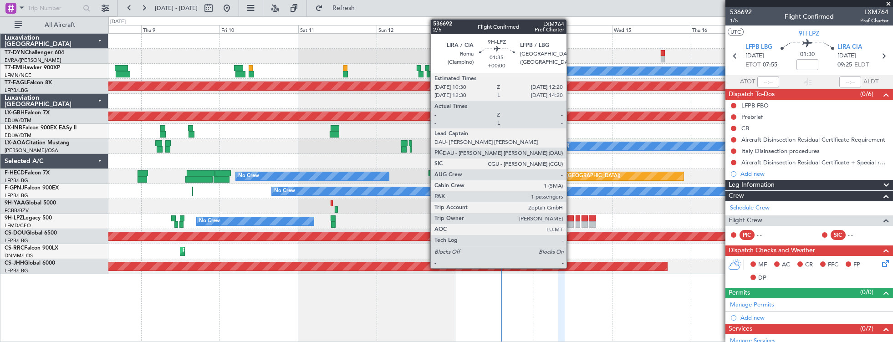
click at [571, 223] on div at bounding box center [570, 224] width 6 height 6
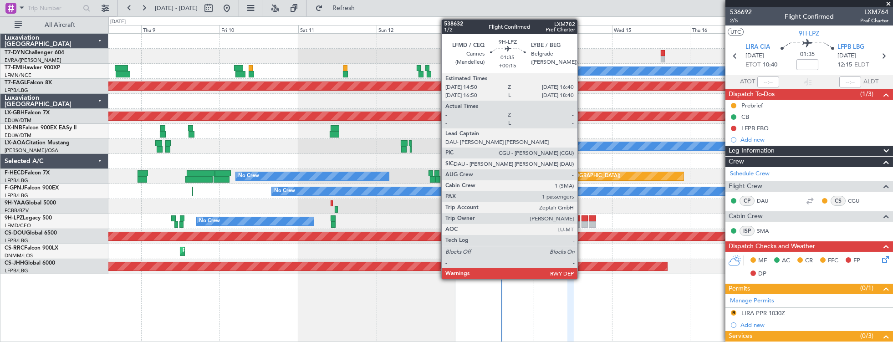
click at [582, 220] on div at bounding box center [584, 218] width 6 height 6
type input "+00:15"
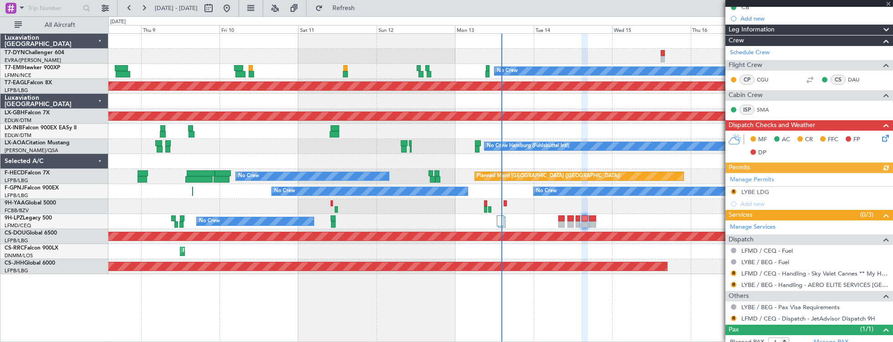
scroll to position [135, 0]
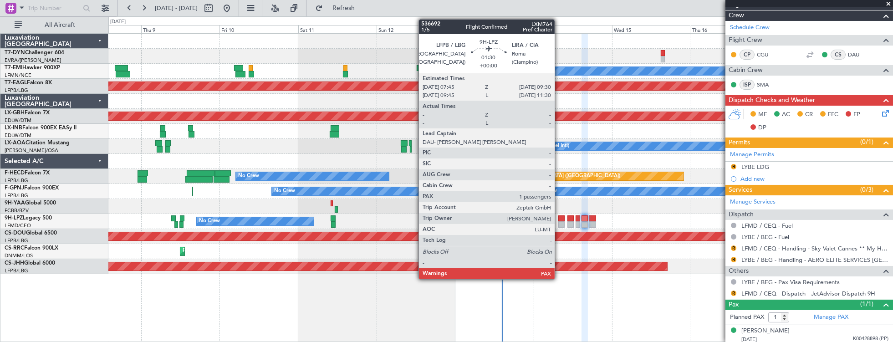
click at [559, 217] on div at bounding box center [561, 218] width 6 height 6
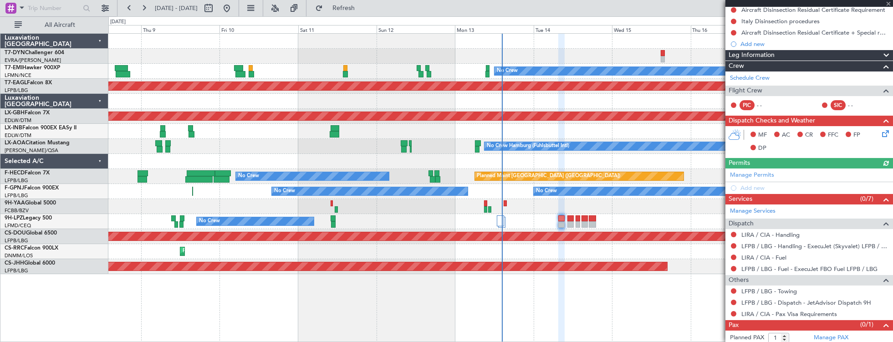
scroll to position [142, 0]
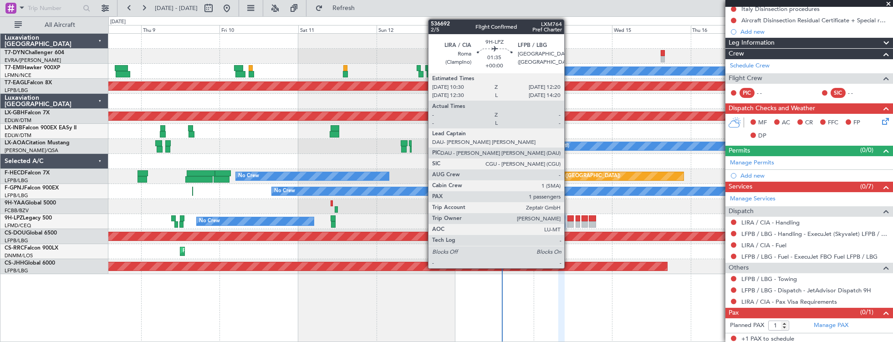
click at [569, 219] on div at bounding box center [570, 218] width 6 height 6
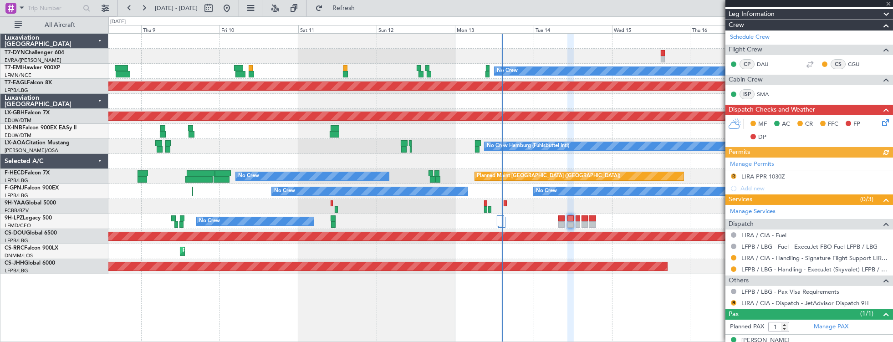
scroll to position [146, 0]
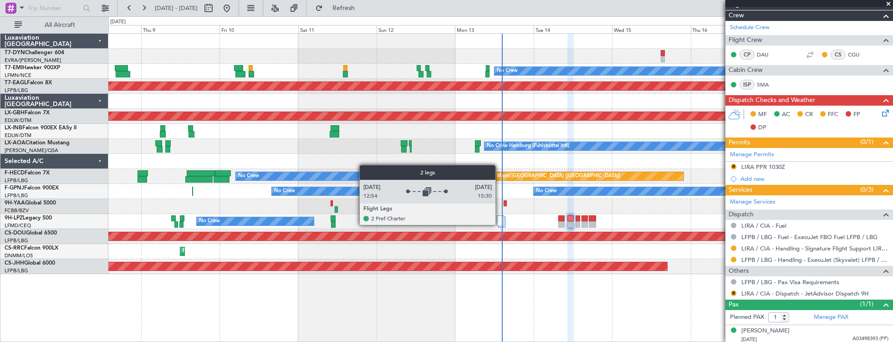
click at [500, 224] on div at bounding box center [500, 220] width 7 height 11
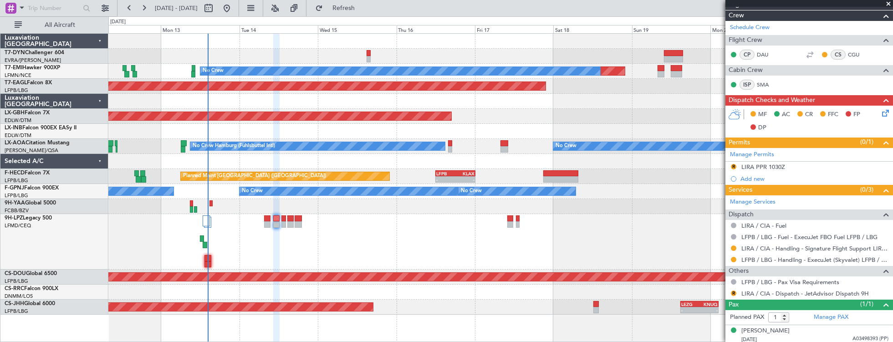
click at [366, 234] on div "No Crew" at bounding box center [500, 242] width 784 height 56
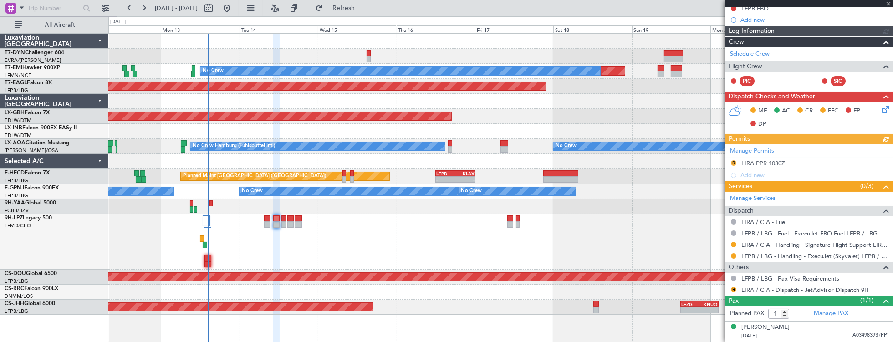
scroll to position [117, 0]
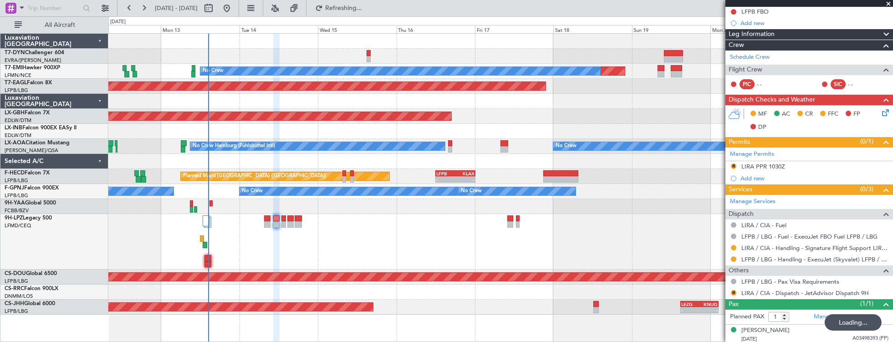
type input "+00:05"
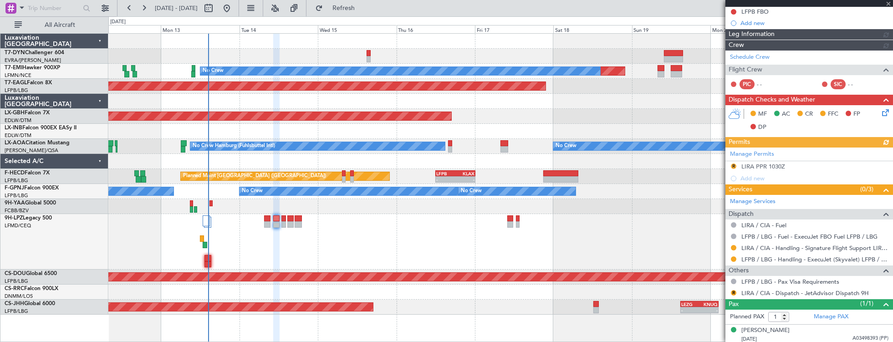
scroll to position [146, 0]
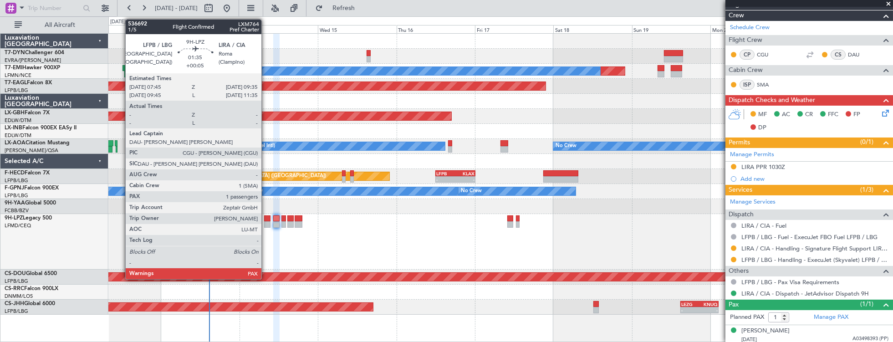
click at [266, 219] on div at bounding box center [267, 218] width 6 height 6
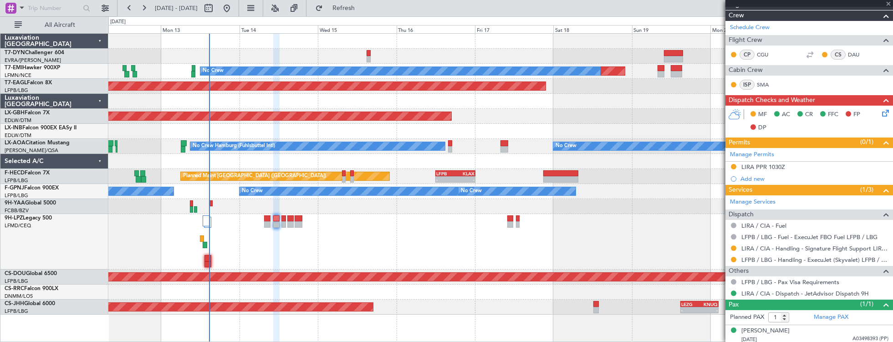
scroll to position [0, 0]
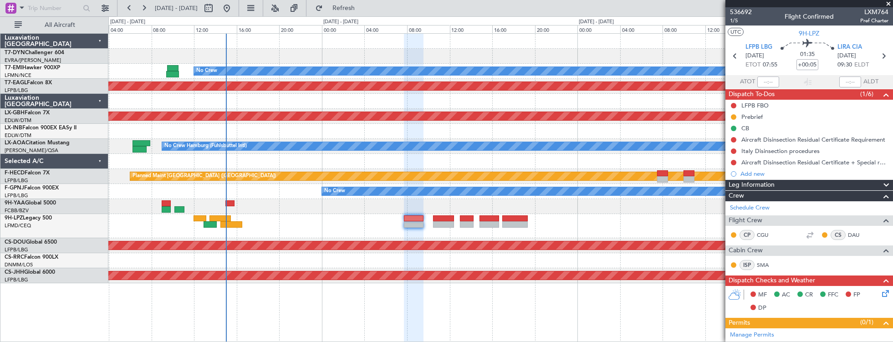
click at [322, 239] on div "Planned Maint No Crew Planned Maint [GEOGRAPHIC_DATA] (Al Maktoum Intl) Planned…" at bounding box center [500, 158] width 784 height 249
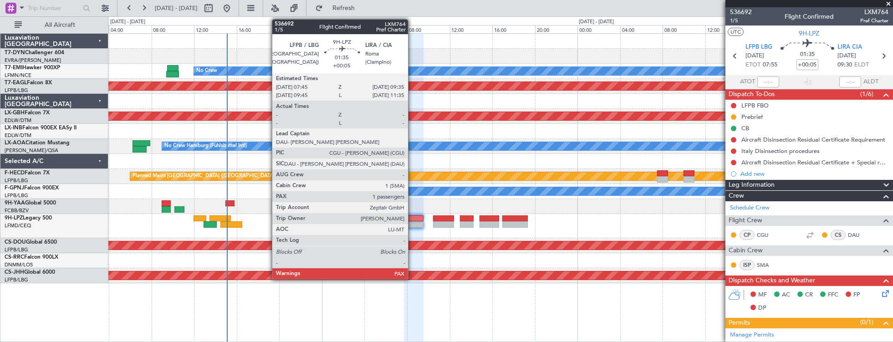
click at [412, 220] on div at bounding box center [414, 218] width 20 height 6
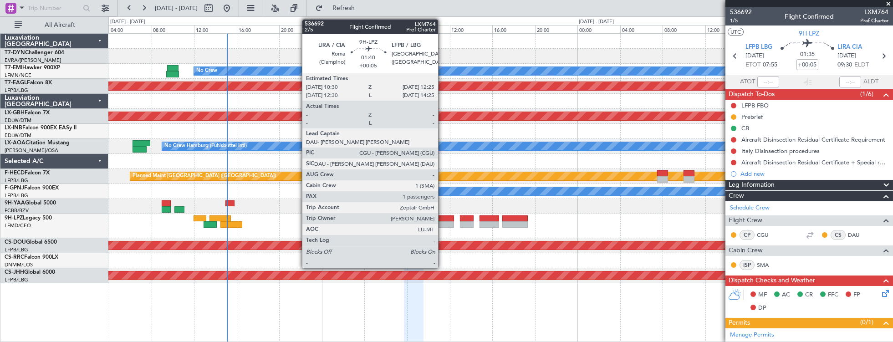
click at [442, 222] on div at bounding box center [443, 224] width 20 height 6
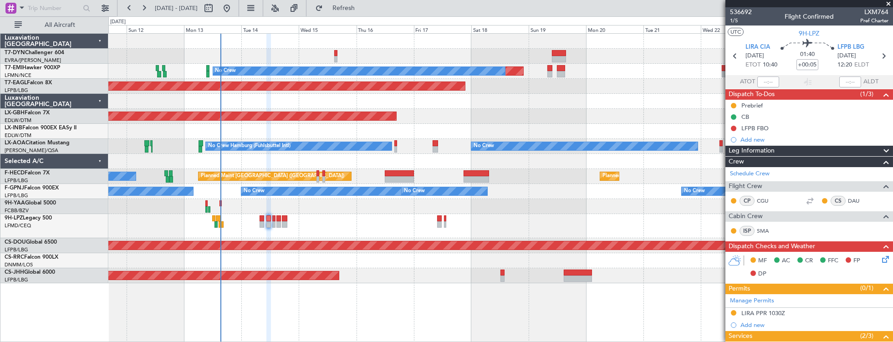
click at [337, 52] on div at bounding box center [500, 56] width 784 height 15
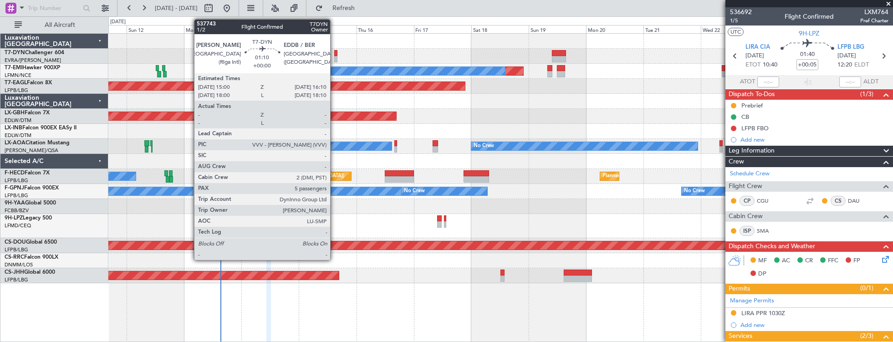
click at [335, 51] on div at bounding box center [335, 53] width 3 height 6
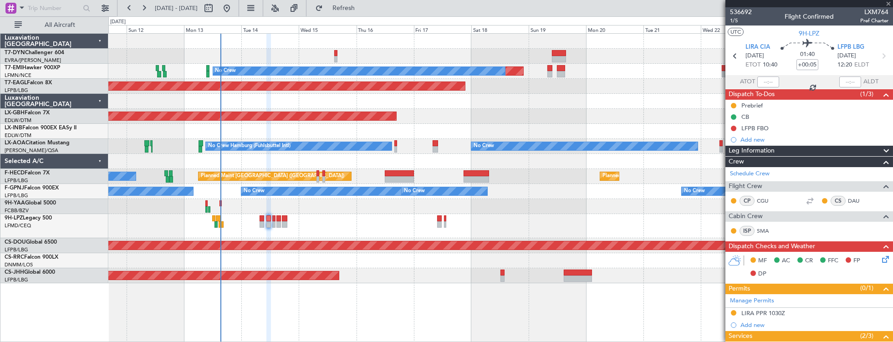
type input "5"
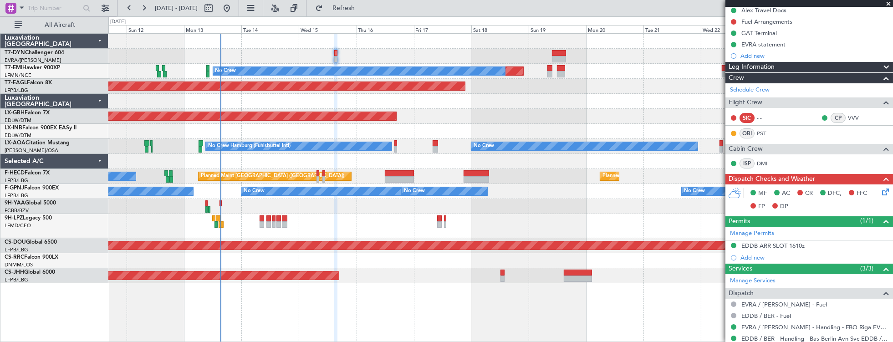
scroll to position [182, 0]
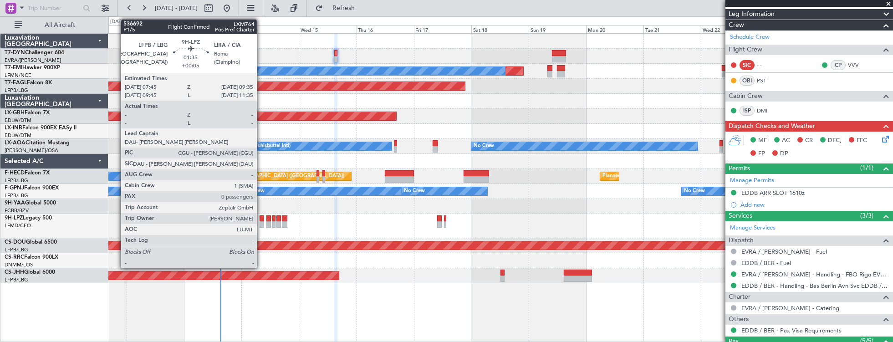
click at [261, 221] on div at bounding box center [261, 224] width 5 height 6
type input "+00:05"
type input "0"
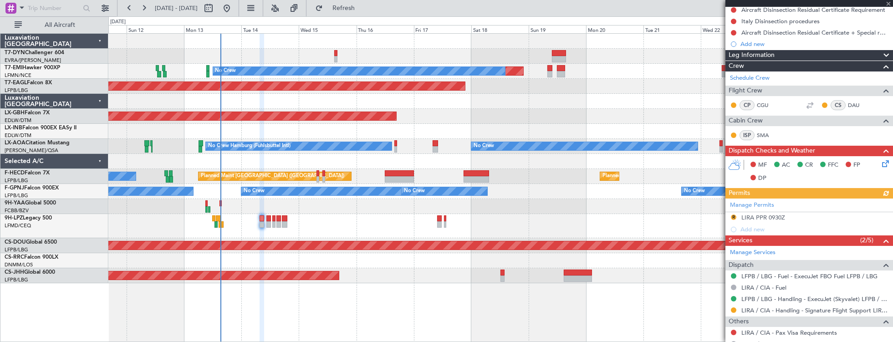
scroll to position [171, 0]
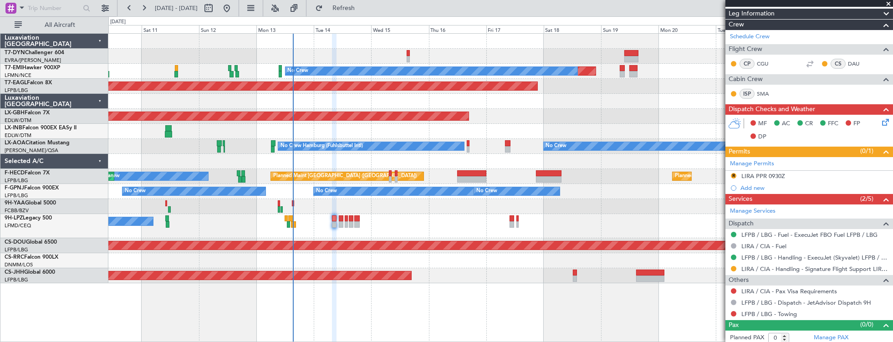
click at [430, 226] on div "No Crew Unplanned Maint Nice (Côte d'Azur Airport)" at bounding box center [500, 226] width 784 height 24
